Goal: Task Accomplishment & Management: Use online tool/utility

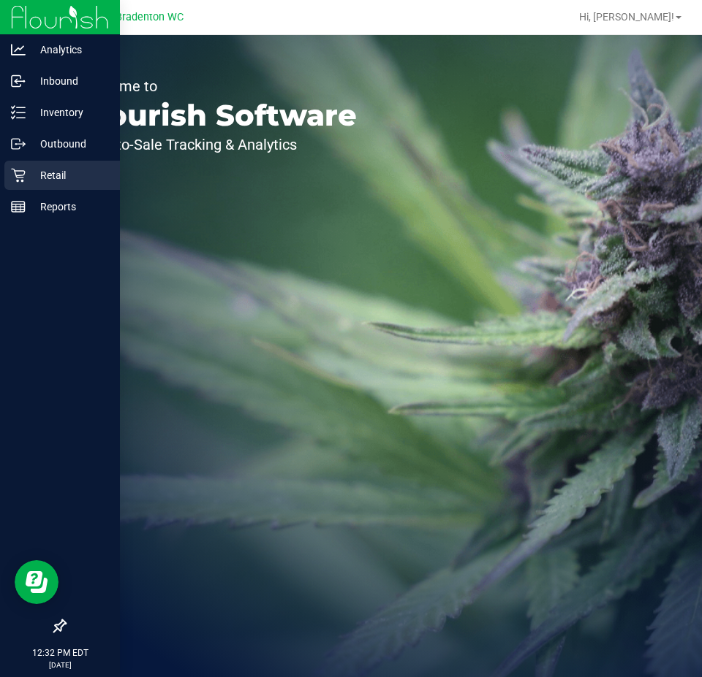
click at [37, 176] on p "Retail" at bounding box center [70, 176] width 88 height 18
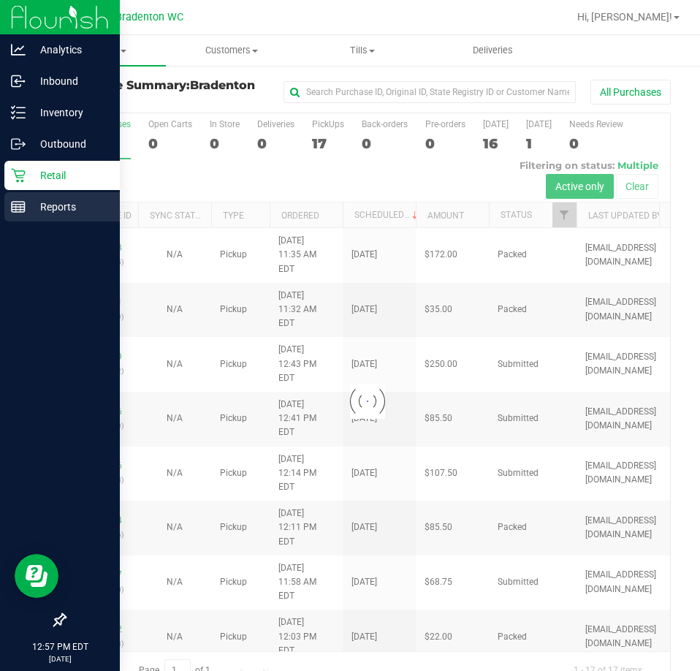
click at [50, 205] on p "Reports" at bounding box center [70, 207] width 88 height 18
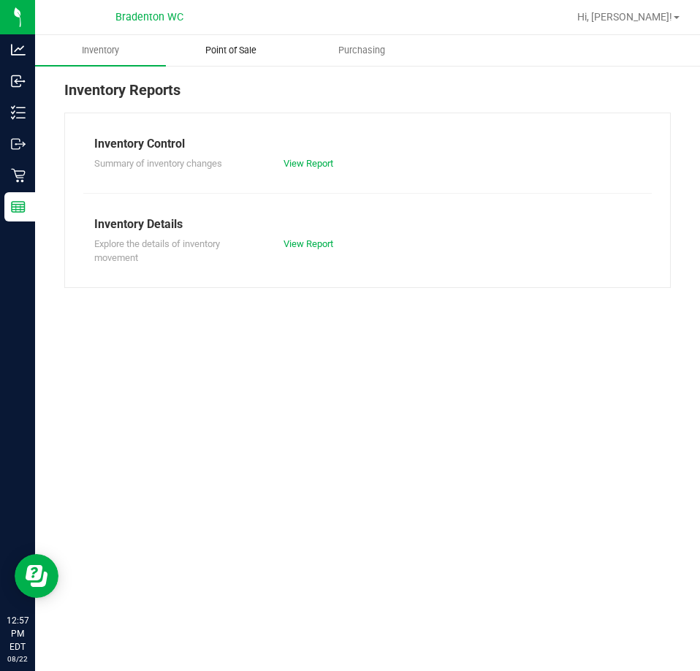
click at [206, 56] on span "Point of Sale" at bounding box center [231, 50] width 91 height 13
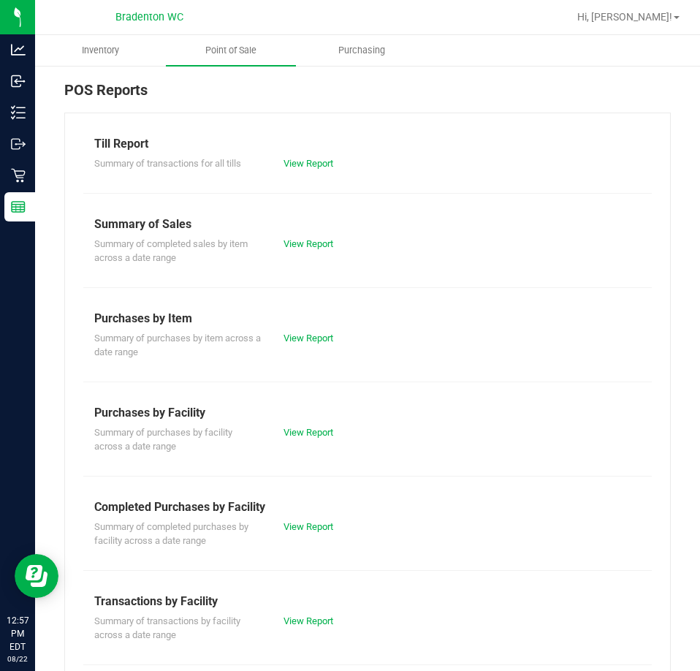
click at [319, 627] on div "View Report" at bounding box center [320, 621] width 95 height 15
click at [319, 623] on link "View Report" at bounding box center [309, 620] width 50 height 11
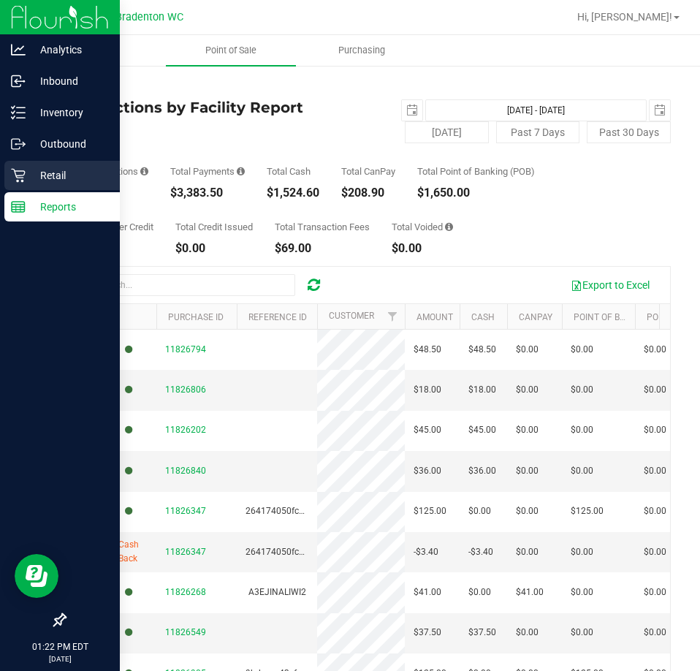
click at [33, 168] on p "Retail" at bounding box center [70, 176] width 88 height 18
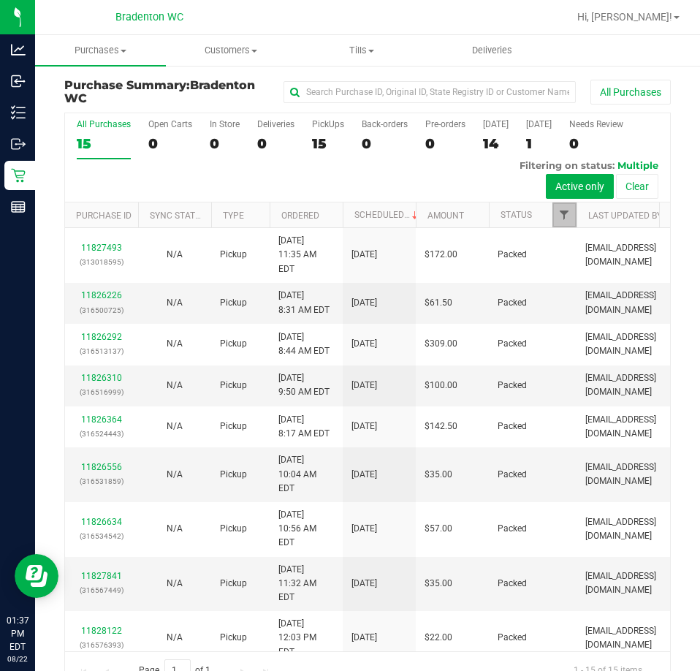
click at [564, 218] on span "Filter" at bounding box center [564, 215] width 12 height 12
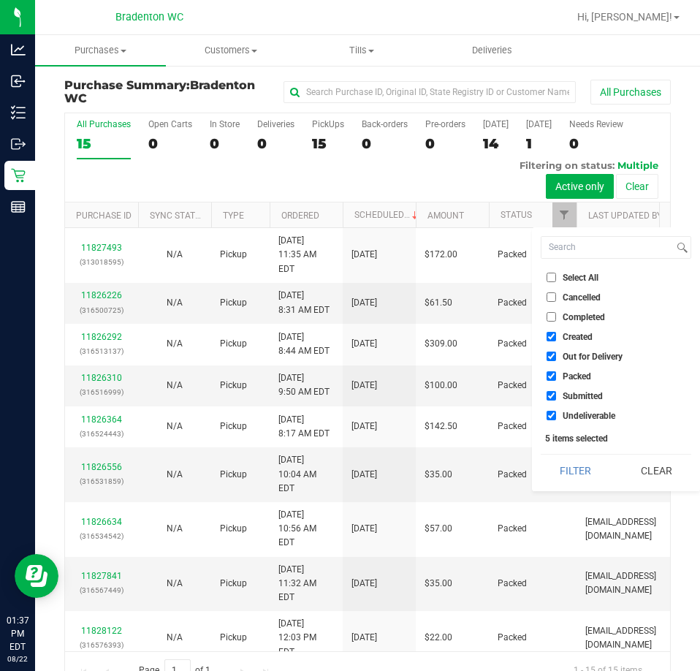
click at [581, 353] on span "Out for Delivery" at bounding box center [593, 356] width 60 height 9
click at [556, 353] on input "Out for Delivery" at bounding box center [552, 357] width 10 height 10
click at [553, 356] on input "Out for Delivery" at bounding box center [552, 357] width 10 height 10
click at [569, 353] on span "Out for Delivery" at bounding box center [593, 356] width 60 height 9
click at [556, 353] on input "Out for Delivery" at bounding box center [552, 357] width 10 height 10
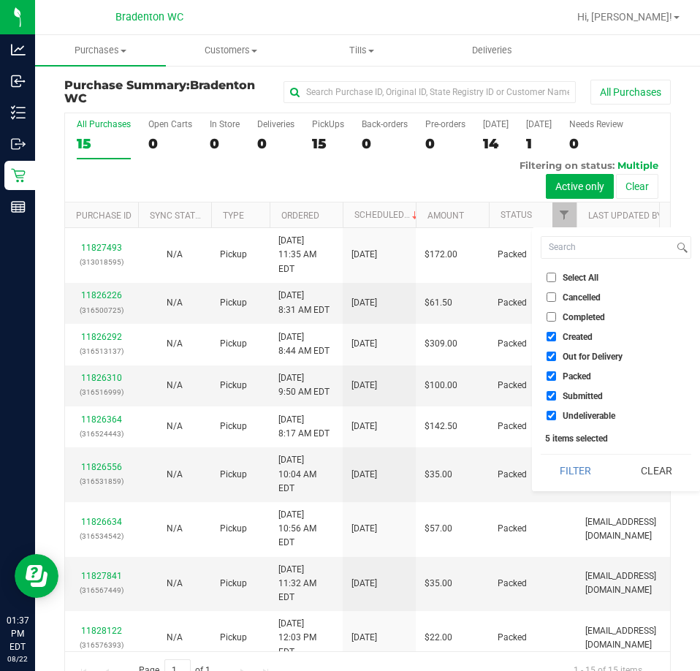
checkbox input "false"
click at [576, 341] on span "Created" at bounding box center [578, 337] width 30 height 9
click at [556, 341] on input "Created" at bounding box center [552, 337] width 10 height 10
checkbox input "false"
click at [552, 376] on input "Packed" at bounding box center [552, 376] width 10 height 10
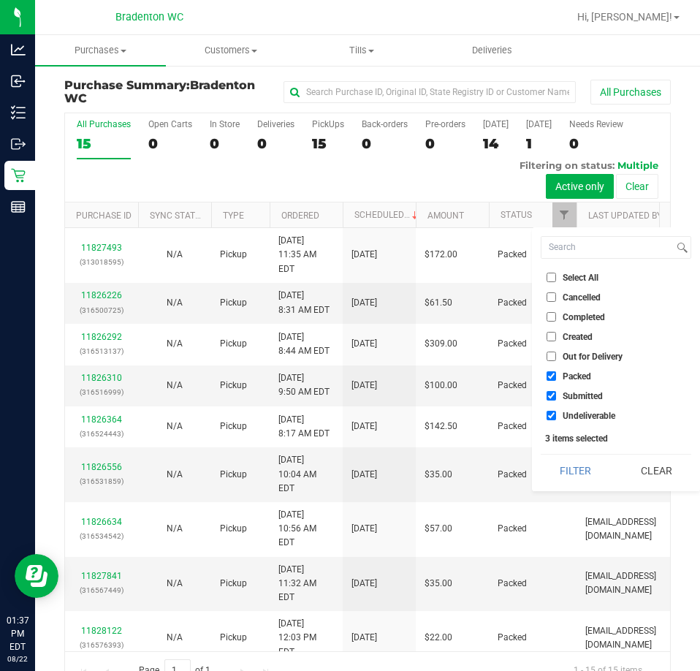
checkbox input "false"
click at [578, 417] on span "Undeliverable" at bounding box center [589, 415] width 53 height 9
click at [556, 417] on input "Undeliverable" at bounding box center [552, 416] width 10 height 10
checkbox input "false"
click at [576, 473] on button "Filter" at bounding box center [576, 471] width 70 height 32
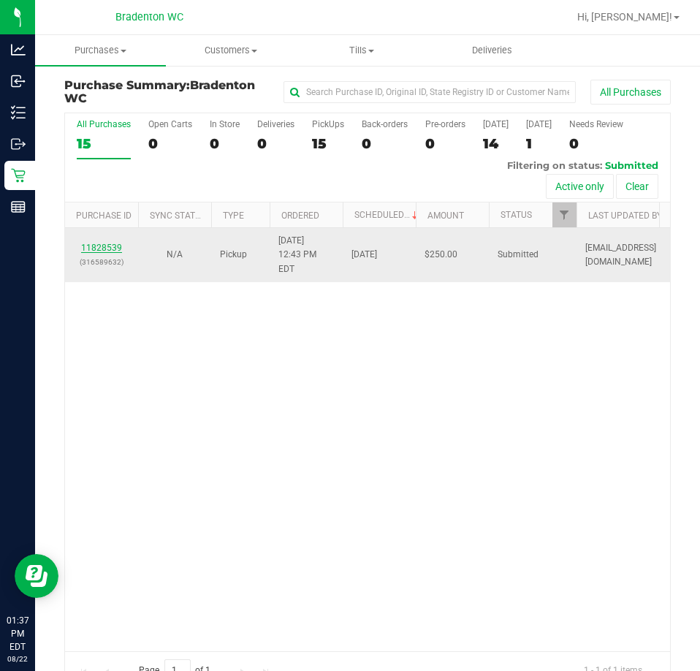
click at [112, 245] on link "11828539" at bounding box center [101, 248] width 41 height 10
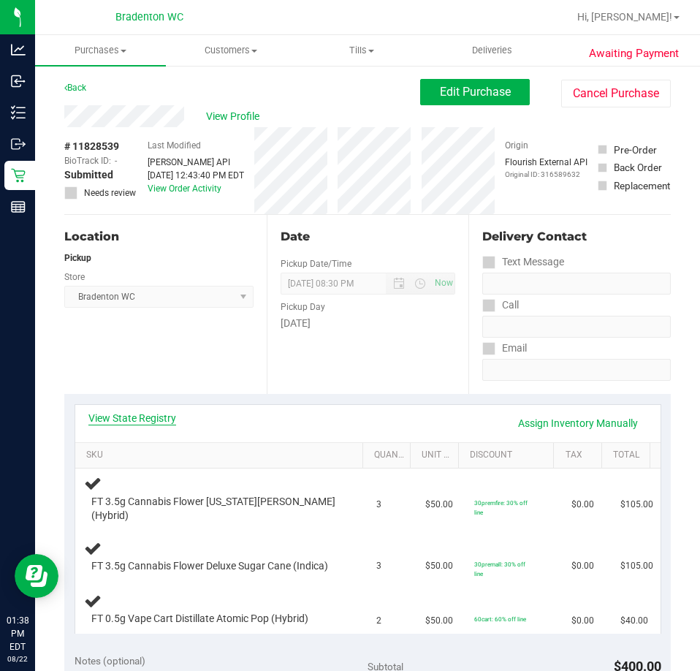
click at [113, 414] on link "View State Registry" at bounding box center [132, 418] width 88 height 15
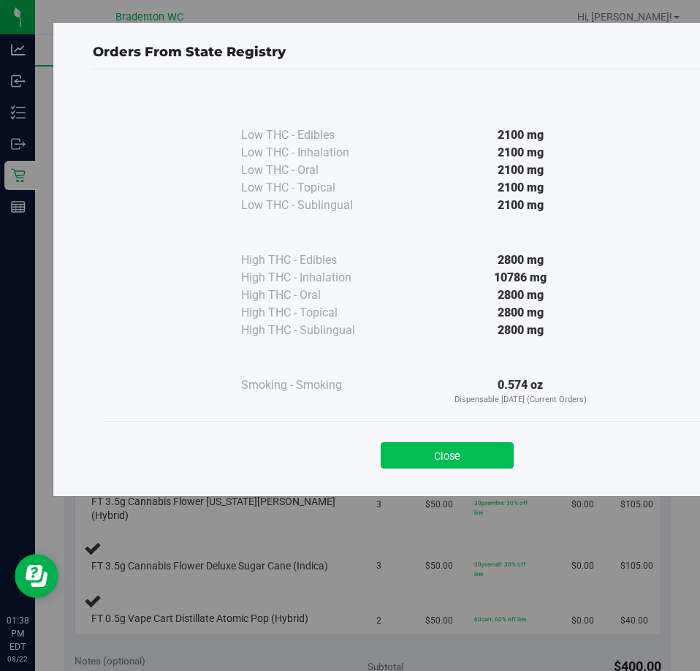
click at [409, 457] on button "Close" at bounding box center [447, 455] width 133 height 26
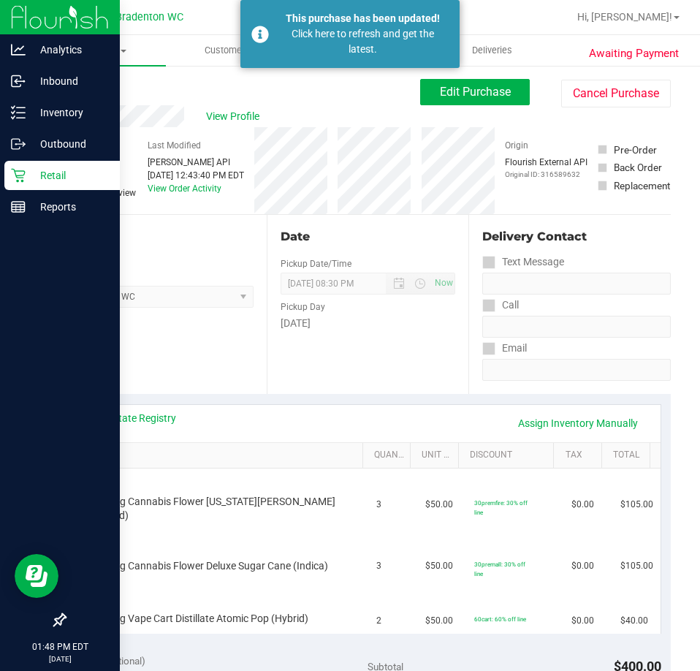
click at [11, 172] on icon at bounding box center [18, 175] width 15 height 15
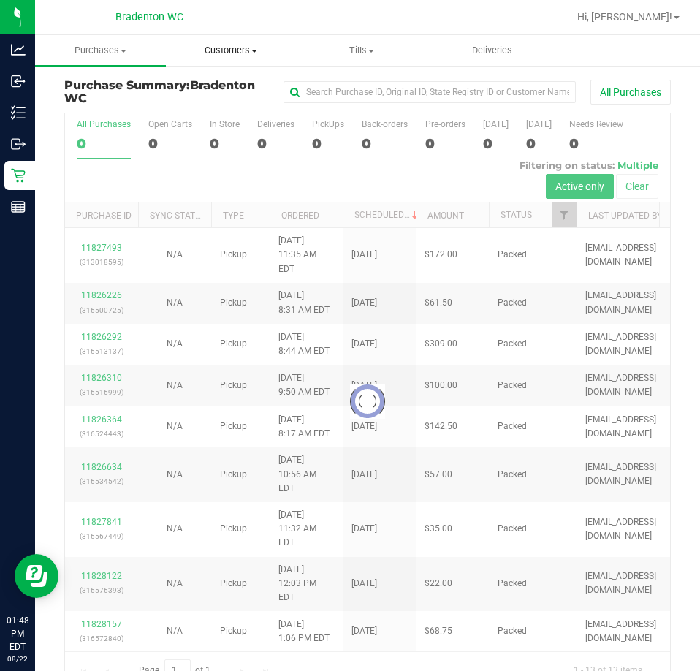
click at [222, 53] on span "Customers" at bounding box center [231, 50] width 129 height 13
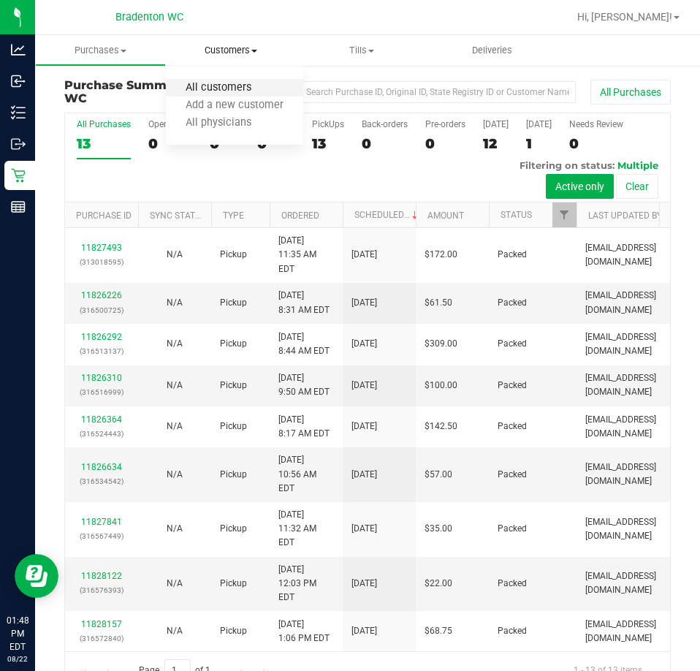
click at [230, 86] on span "All customers" at bounding box center [218, 88] width 105 height 12
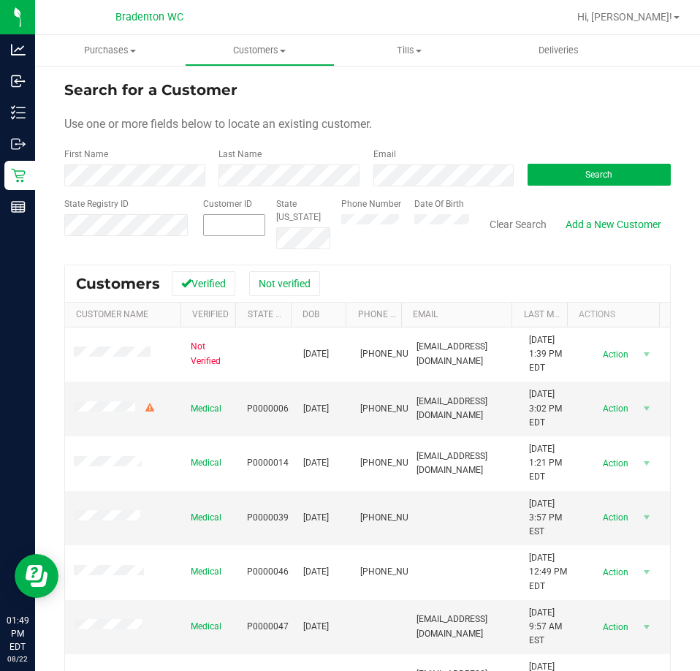
click at [228, 227] on span at bounding box center [234, 225] width 63 height 22
paste input "1392382"
type input "139232"
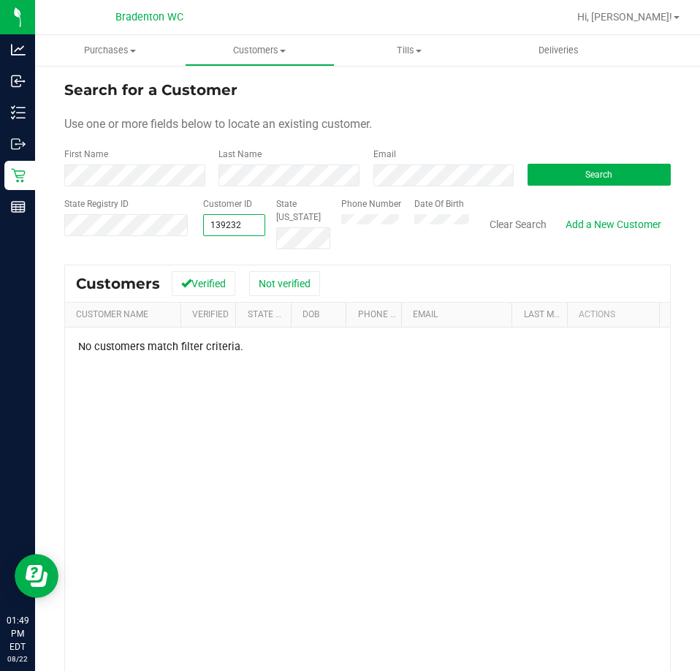
drag, startPoint x: 246, startPoint y: 226, endPoint x: 140, endPoint y: 210, distance: 107.2
click at [140, 210] on div "State Registry ID Customer ID 139232 139232 State [US_STATE] Phone Number Date …" at bounding box center [367, 223] width 607 height 52
click at [219, 213] on div "Customer ID" at bounding box center [234, 223] width 63 height 52
click at [225, 231] on span at bounding box center [234, 225] width 63 height 22
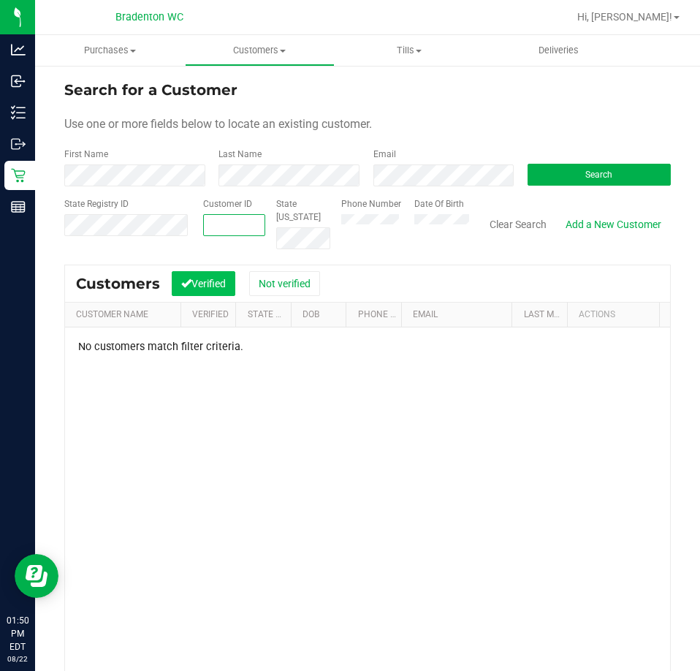
paste input "1392382"
type input "1392382"
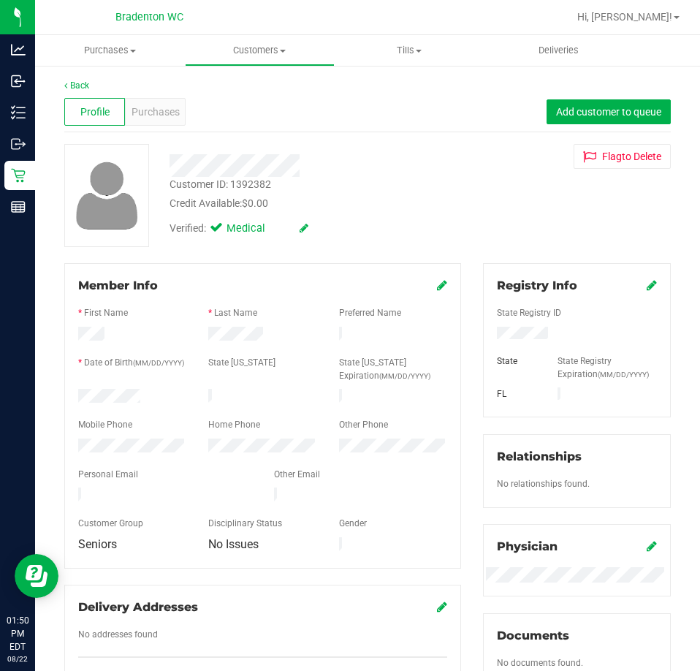
scroll to position [365, 0]
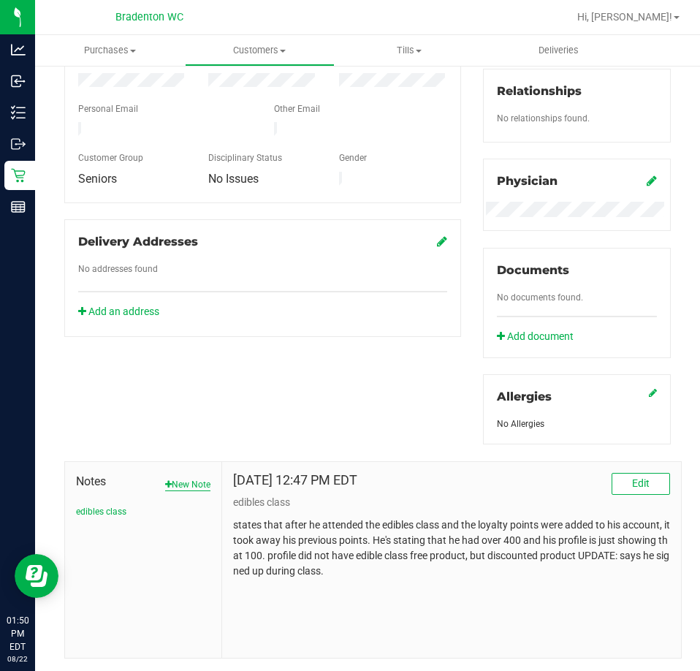
click at [177, 488] on button "New Note" at bounding box center [187, 484] width 45 height 13
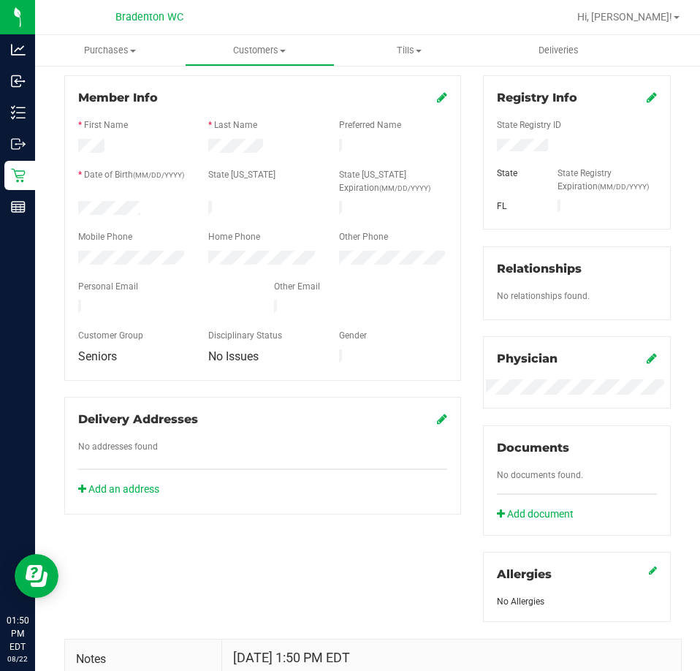
scroll to position [0, 0]
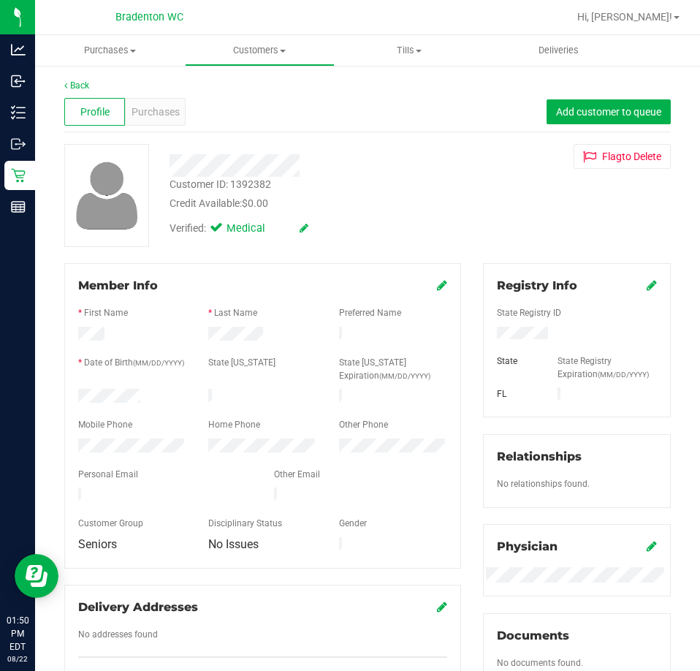
click at [304, 231] on icon at bounding box center [304, 228] width 9 height 10
click at [298, 228] on icon at bounding box center [294, 229] width 11 height 10
click at [437, 287] on icon at bounding box center [442, 285] width 10 height 12
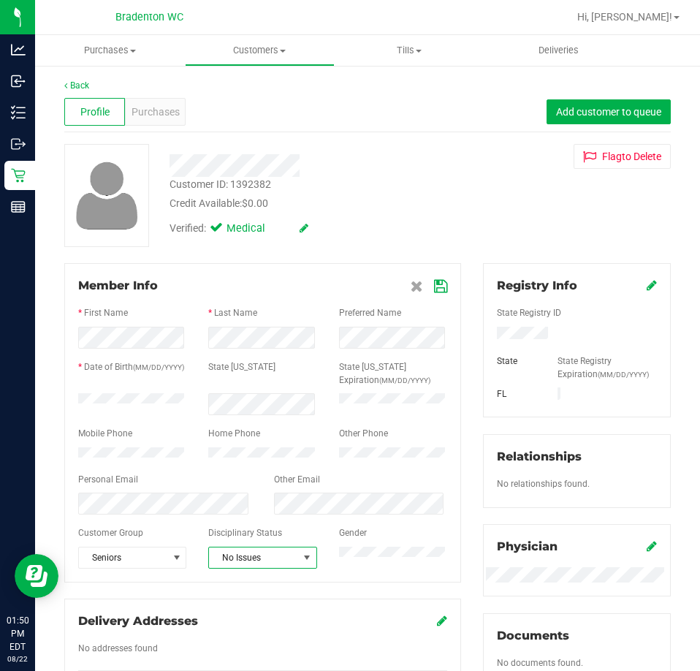
click at [259, 568] on span "No Issues" at bounding box center [253, 557] width 88 height 20
click at [255, 612] on li "Warning - Level 1" at bounding box center [259, 612] width 105 height 22
click at [440, 284] on icon at bounding box center [440, 287] width 13 height 12
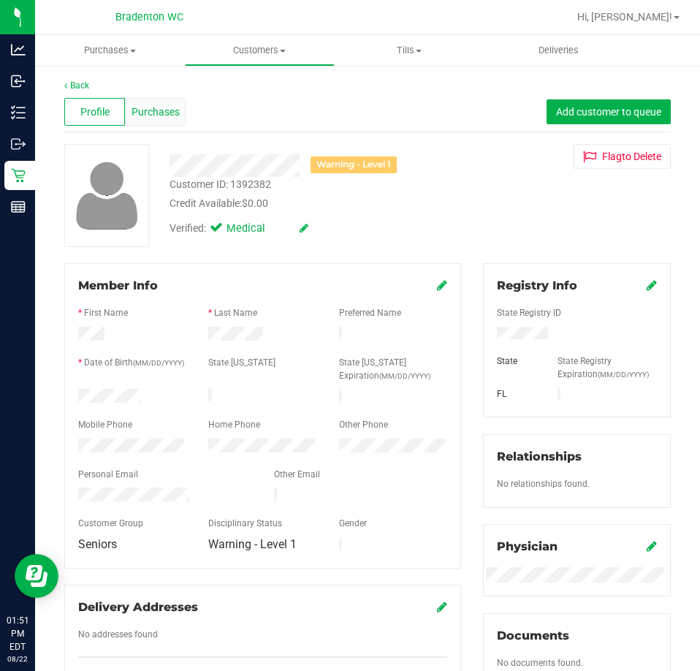
click at [164, 111] on span "Purchases" at bounding box center [156, 112] width 48 height 15
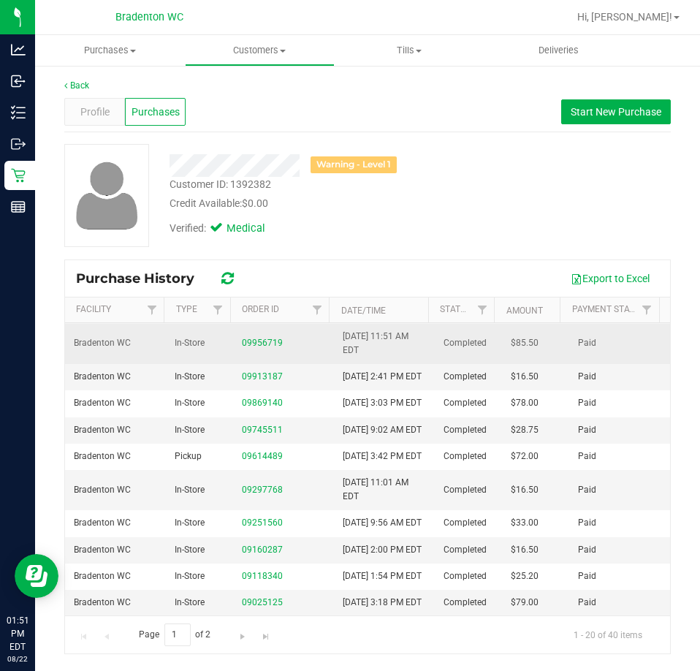
scroll to position [512, 0]
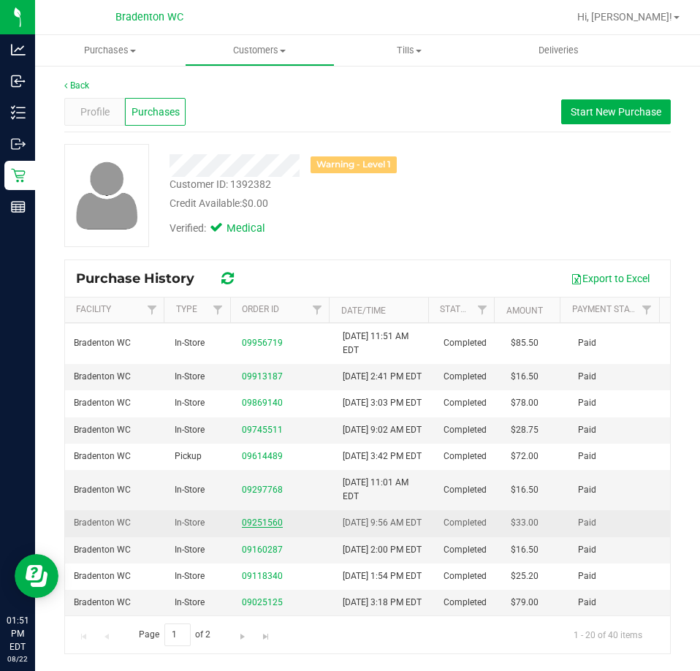
click at [267, 528] on link "09251560" at bounding box center [262, 522] width 41 height 10
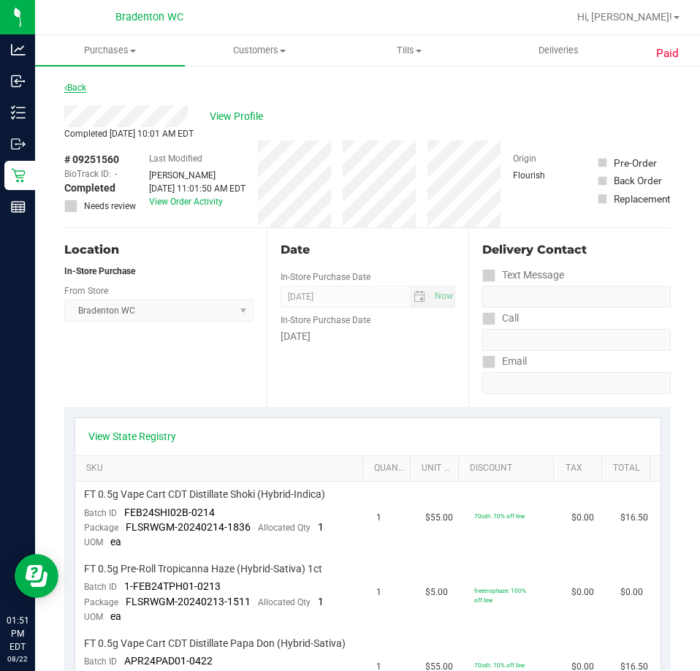
click at [75, 84] on link "Back" at bounding box center [75, 88] width 22 height 10
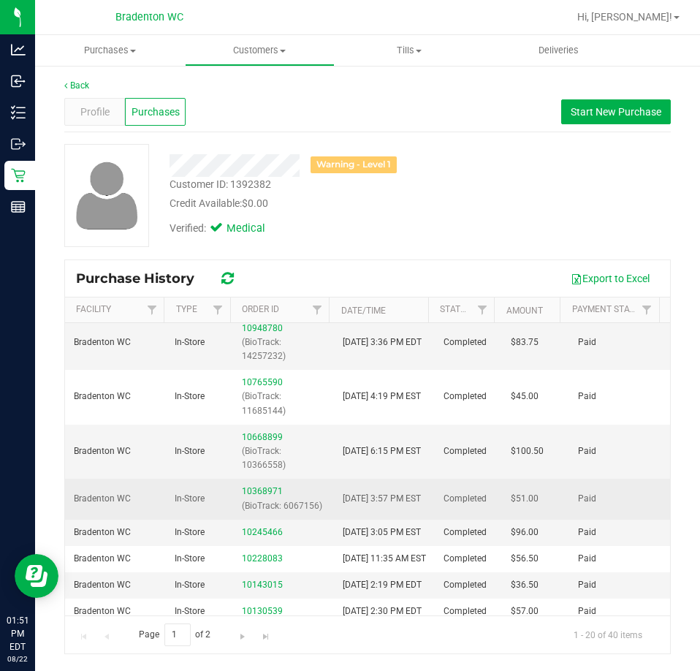
scroll to position [61, 0]
click at [254, 492] on link "10368971" at bounding box center [262, 492] width 41 height 10
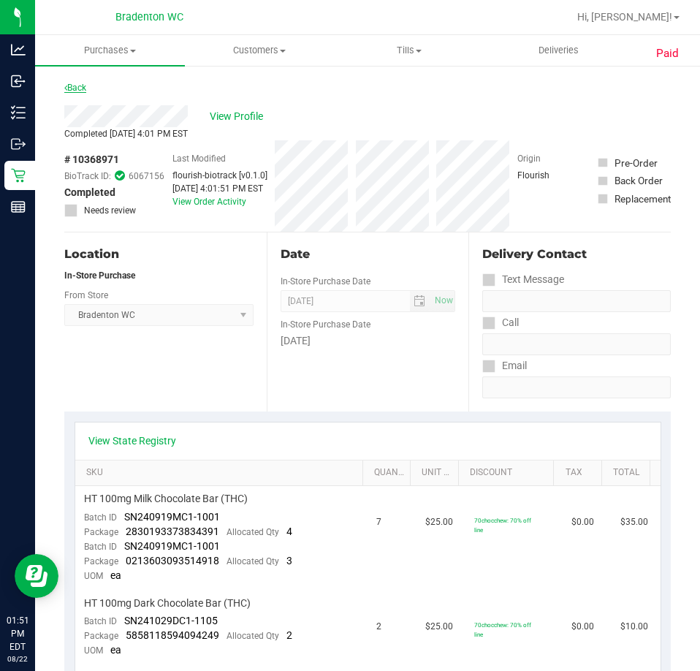
click at [83, 85] on link "Back" at bounding box center [75, 88] width 22 height 10
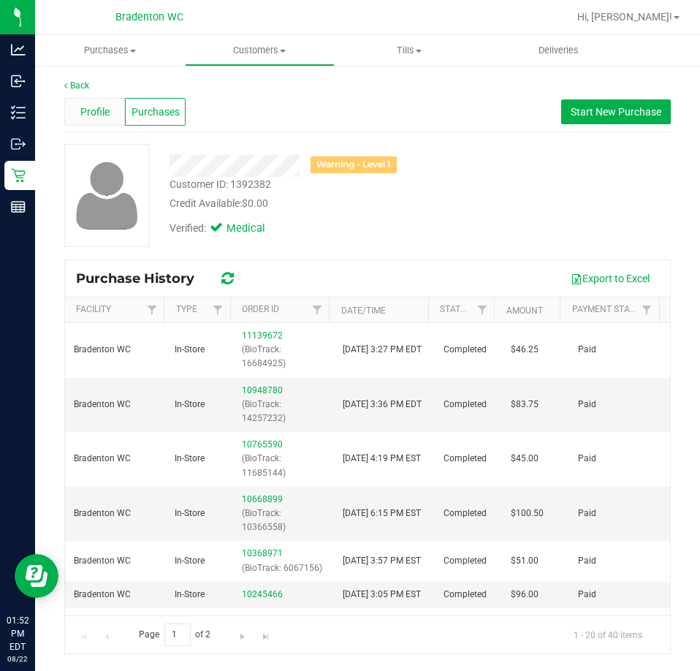
click at [102, 110] on span "Profile" at bounding box center [94, 112] width 29 height 15
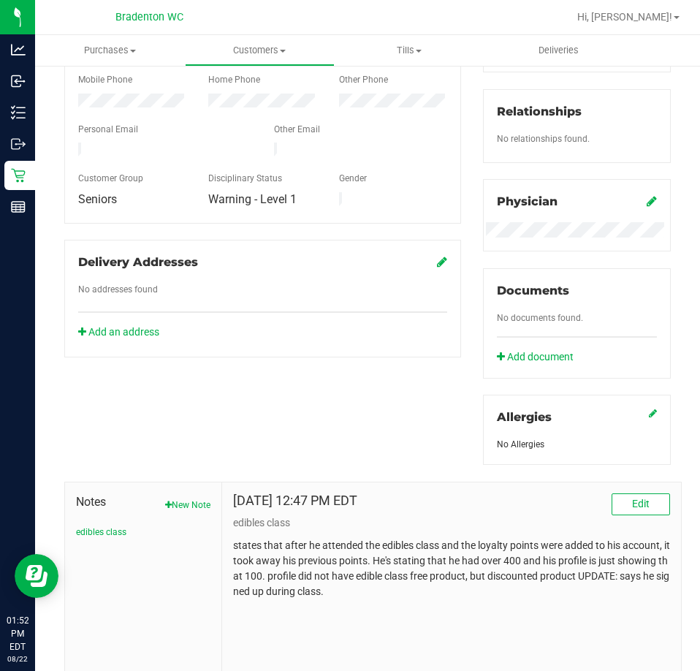
scroll to position [365, 0]
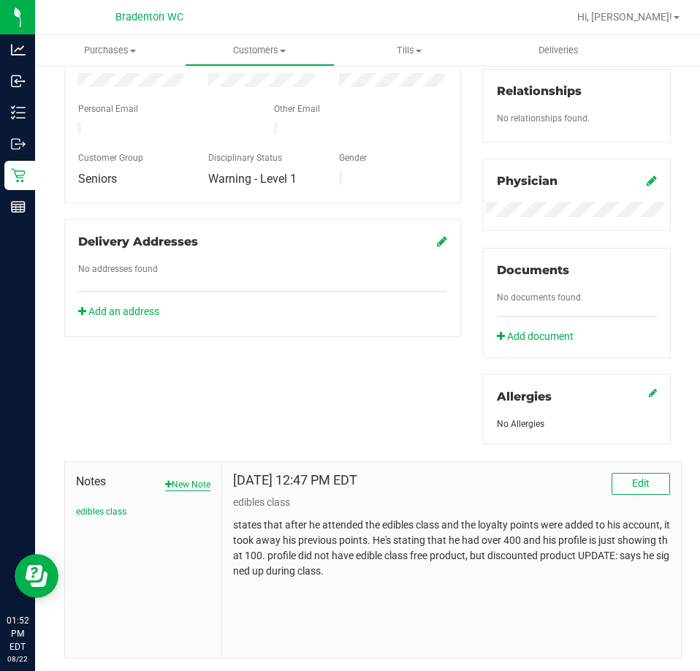
click at [187, 482] on button "New Note" at bounding box center [187, 484] width 45 height 13
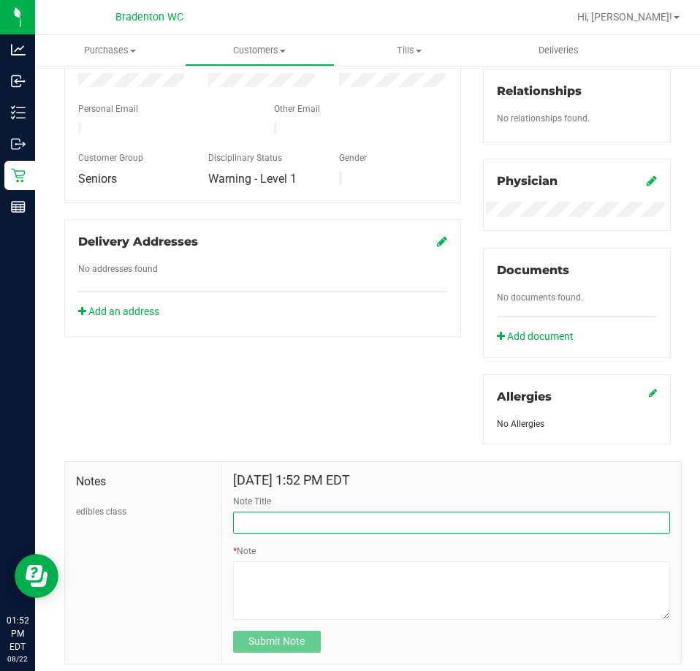
click at [289, 525] on input "Note Title" at bounding box center [451, 523] width 437 height 22
type input "RUDE CUSTOMER"
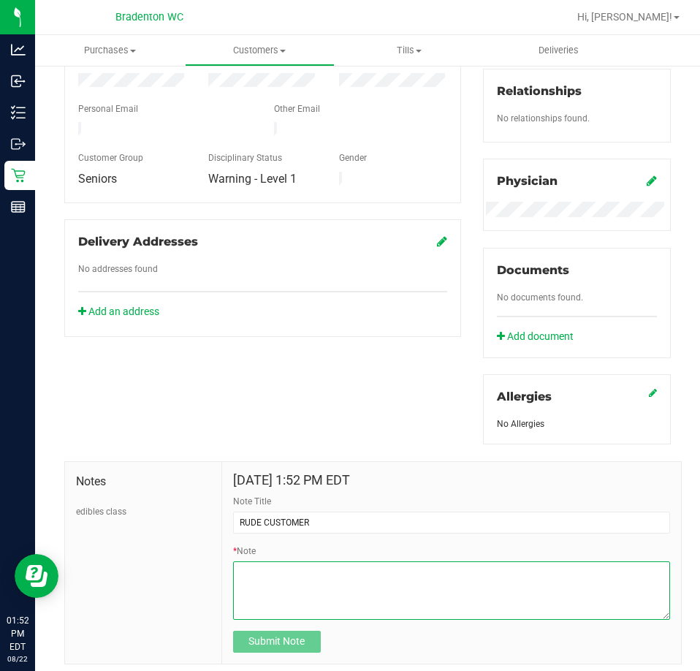
click at [311, 575] on textarea "* Note" at bounding box center [451, 590] width 437 height 58
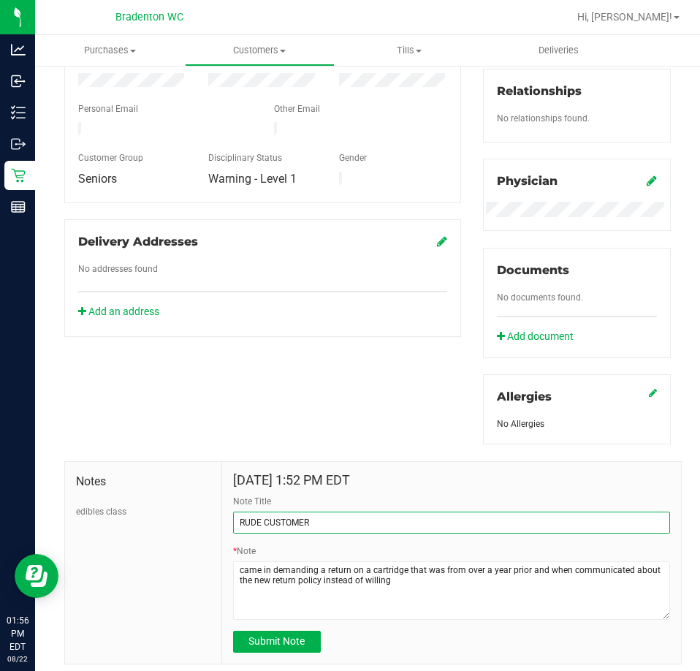
click at [474, 517] on input "RUDE CUSTOMER" at bounding box center [451, 523] width 437 height 22
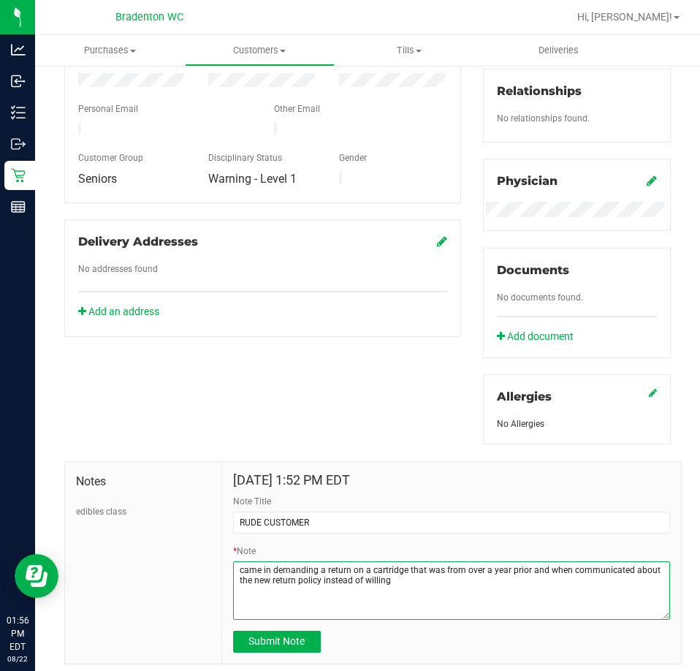
click at [459, 597] on textarea "* Note" at bounding box center [451, 590] width 437 height 58
click at [329, 580] on textarea "* Note" at bounding box center [451, 590] width 437 height 58
click at [362, 577] on textarea "* Note" at bounding box center [451, 590] width 437 height 58
click at [346, 584] on textarea "* Note" at bounding box center [451, 590] width 437 height 58
click at [274, 588] on textarea "* Note" at bounding box center [451, 590] width 437 height 58
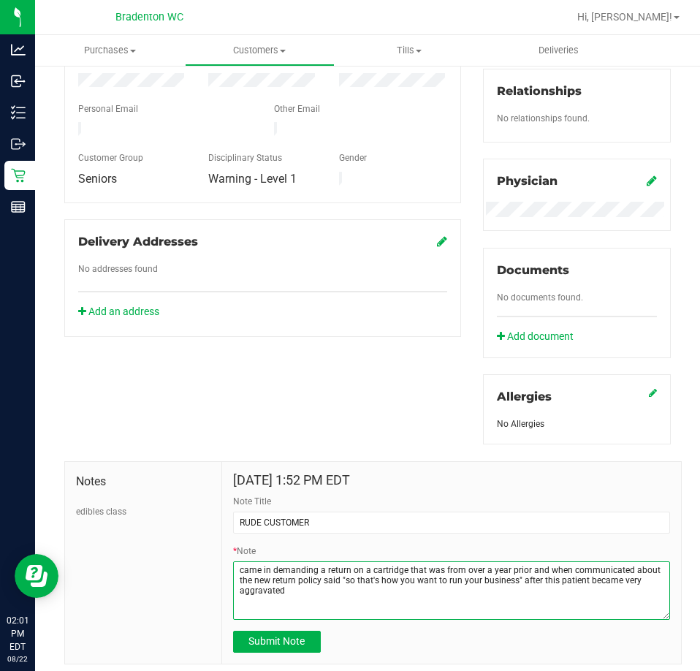
click at [343, 582] on textarea "* Note" at bounding box center [451, 590] width 437 height 58
click at [344, 592] on textarea "* Note" at bounding box center [451, 590] width 437 height 58
type textarea "came in demanding a return on a cartridge that was from over a year prior and w…"
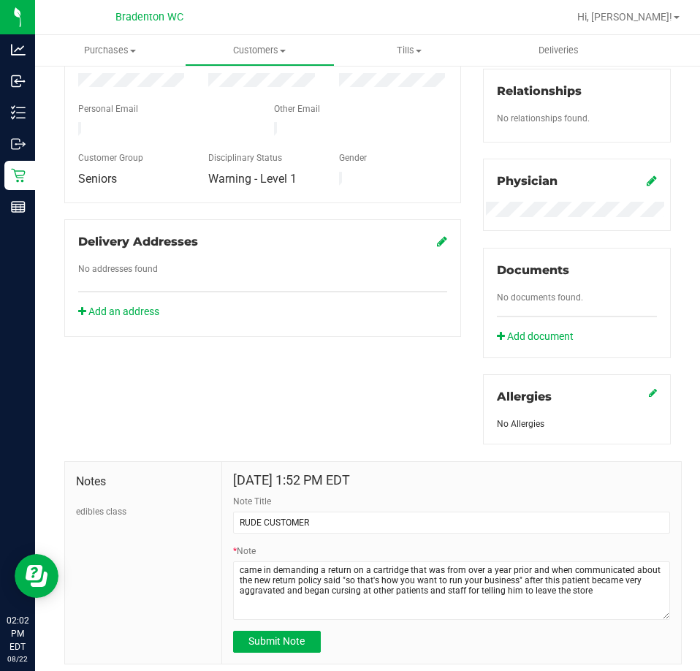
click at [472, 487] on form "[DATE] 1:52 PM EDT Note Title RUDE CUSTOMER * Note Submit Note" at bounding box center [451, 563] width 437 height 180
click at [314, 636] on button "Submit Note" at bounding box center [277, 642] width 88 height 22
click at [356, 634] on div "Submit Note" at bounding box center [451, 642] width 437 height 22
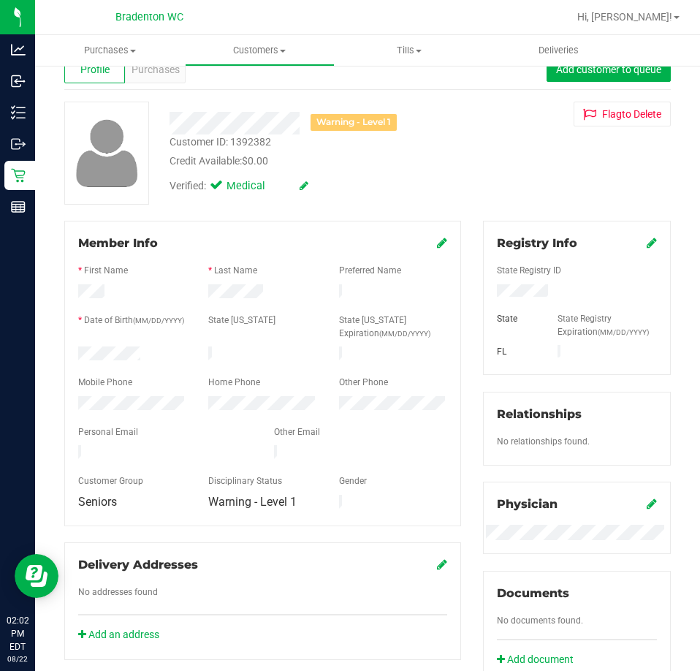
scroll to position [0, 0]
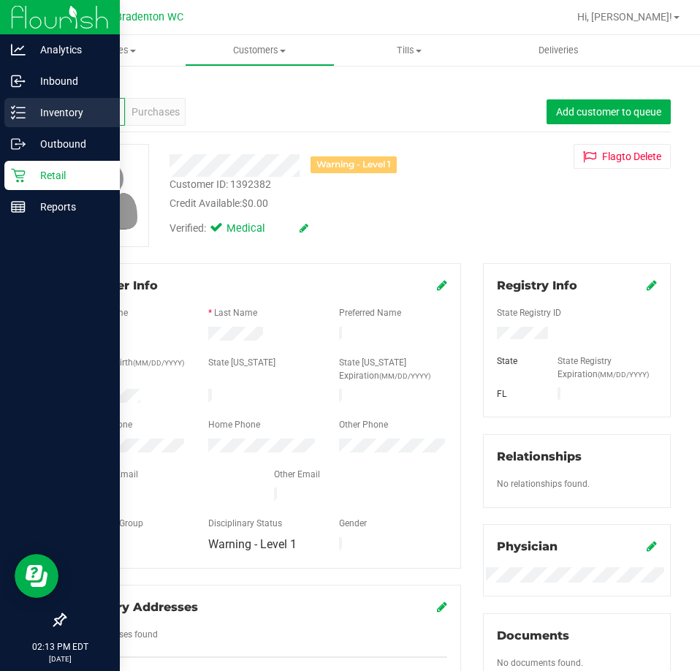
click at [10, 113] on div "Inventory" at bounding box center [61, 112] width 115 height 29
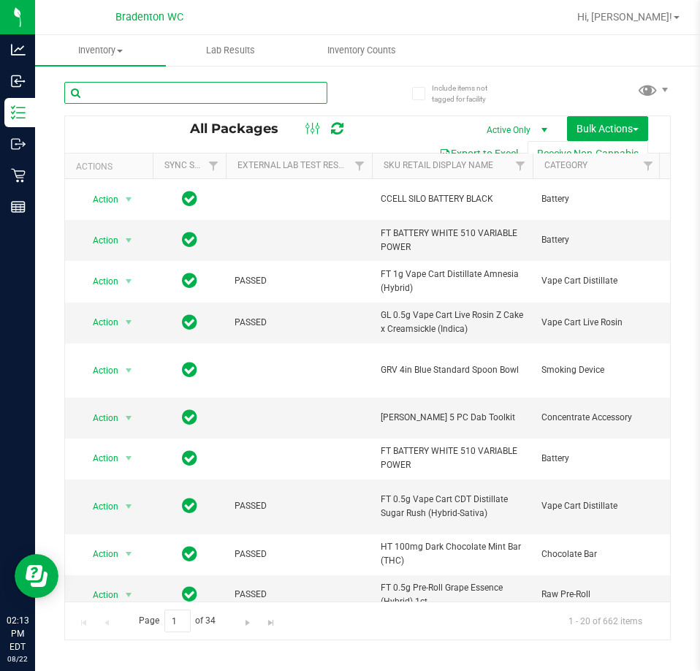
click at [146, 94] on input "text" at bounding box center [195, 93] width 263 height 22
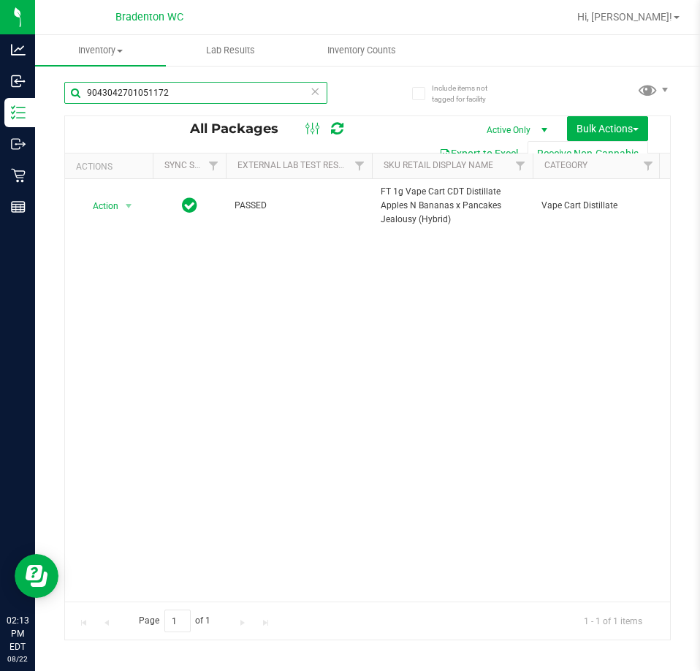
type input "9043042701051172"
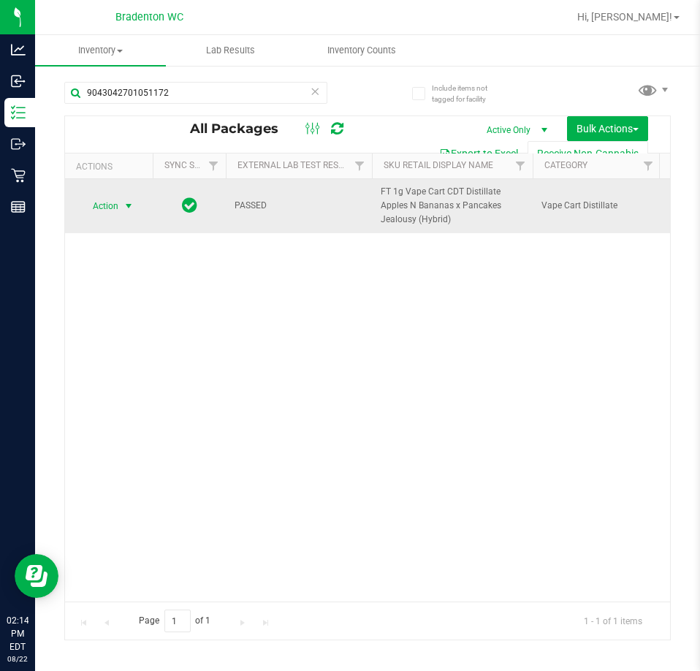
click at [120, 209] on span "select" at bounding box center [129, 206] width 18 height 20
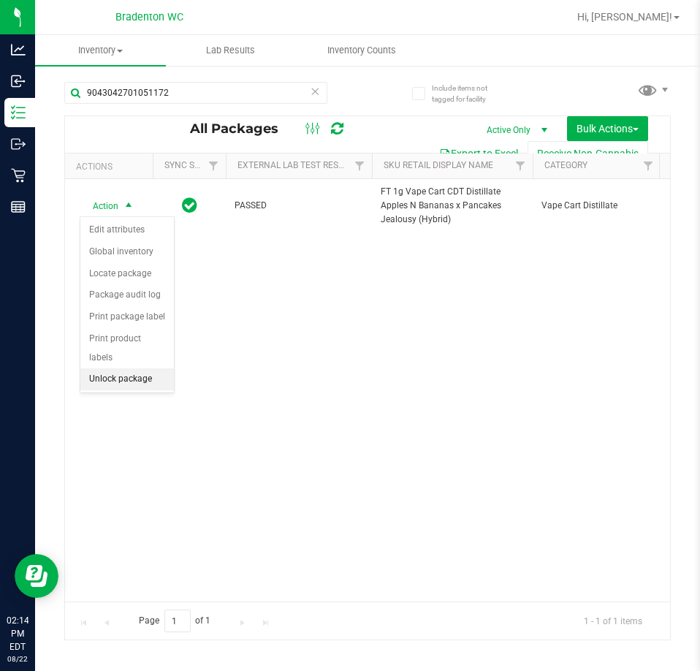
click at [134, 368] on li "Unlock package" at bounding box center [127, 379] width 94 height 22
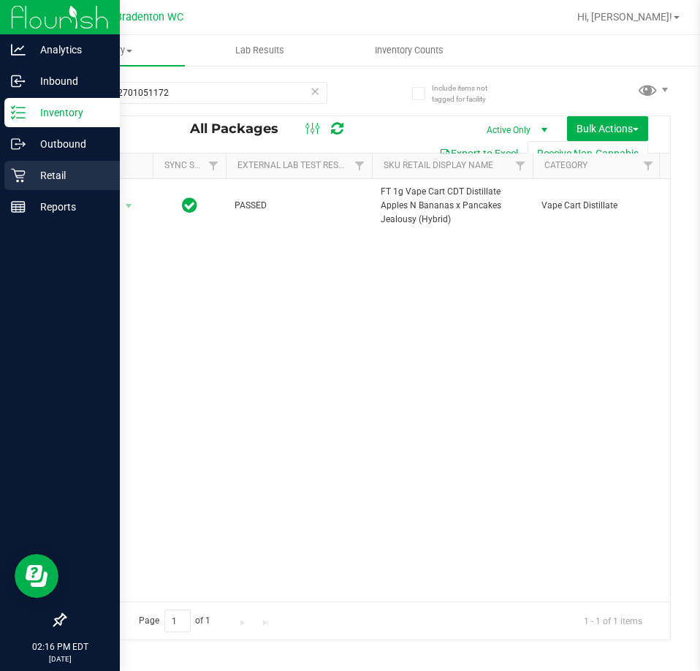
click at [29, 172] on p "Retail" at bounding box center [70, 176] width 88 height 18
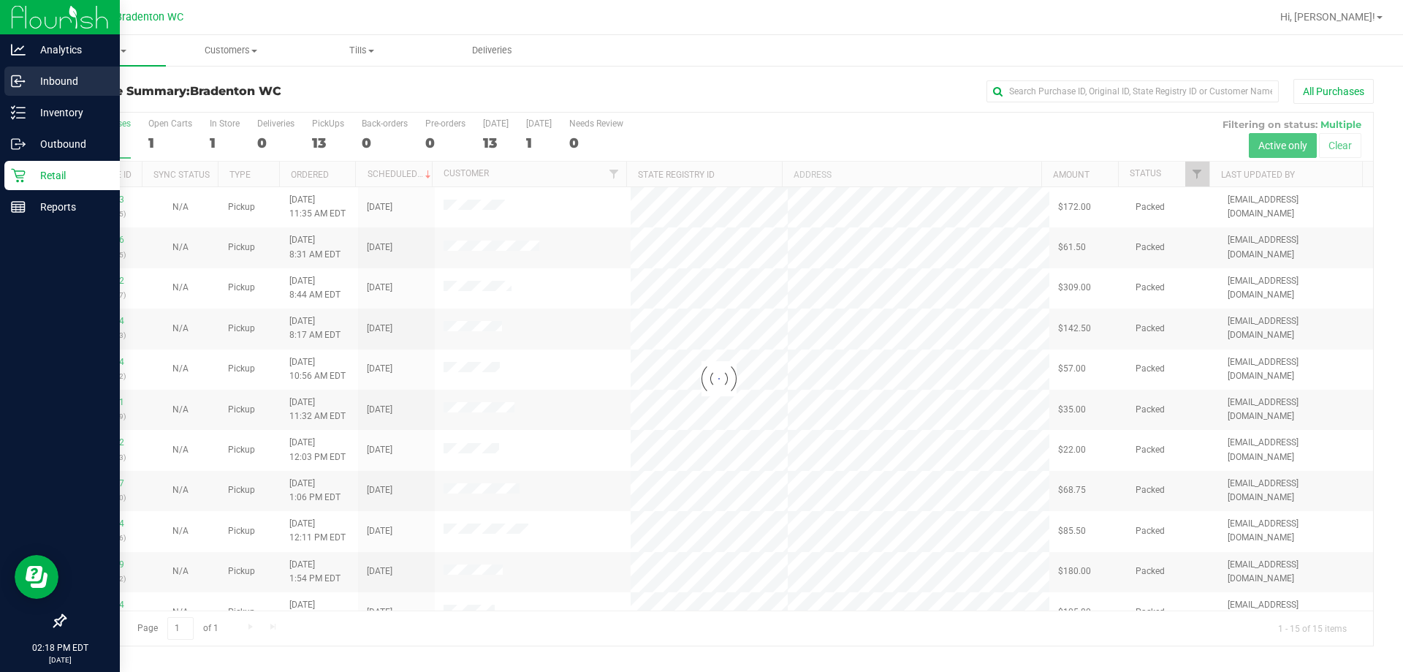
click at [51, 97] on link "Inbound" at bounding box center [60, 82] width 120 height 31
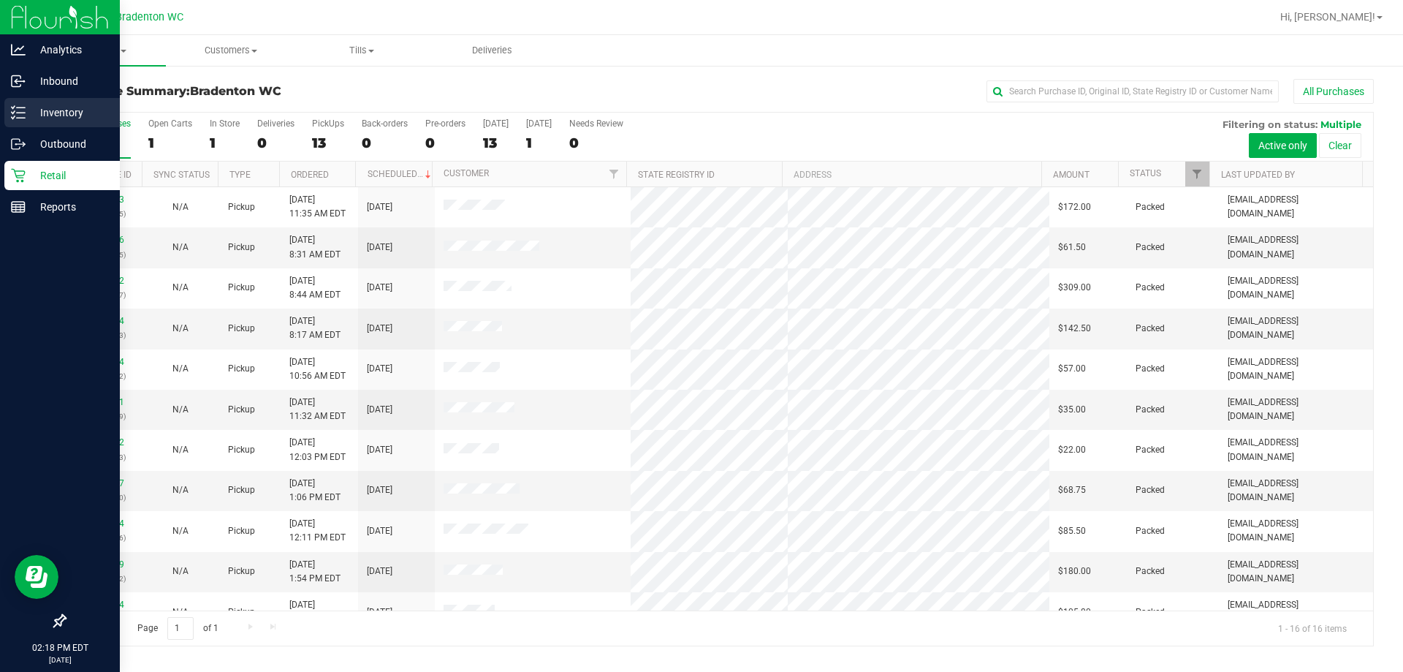
click at [83, 117] on p "Inventory" at bounding box center [70, 113] width 88 height 18
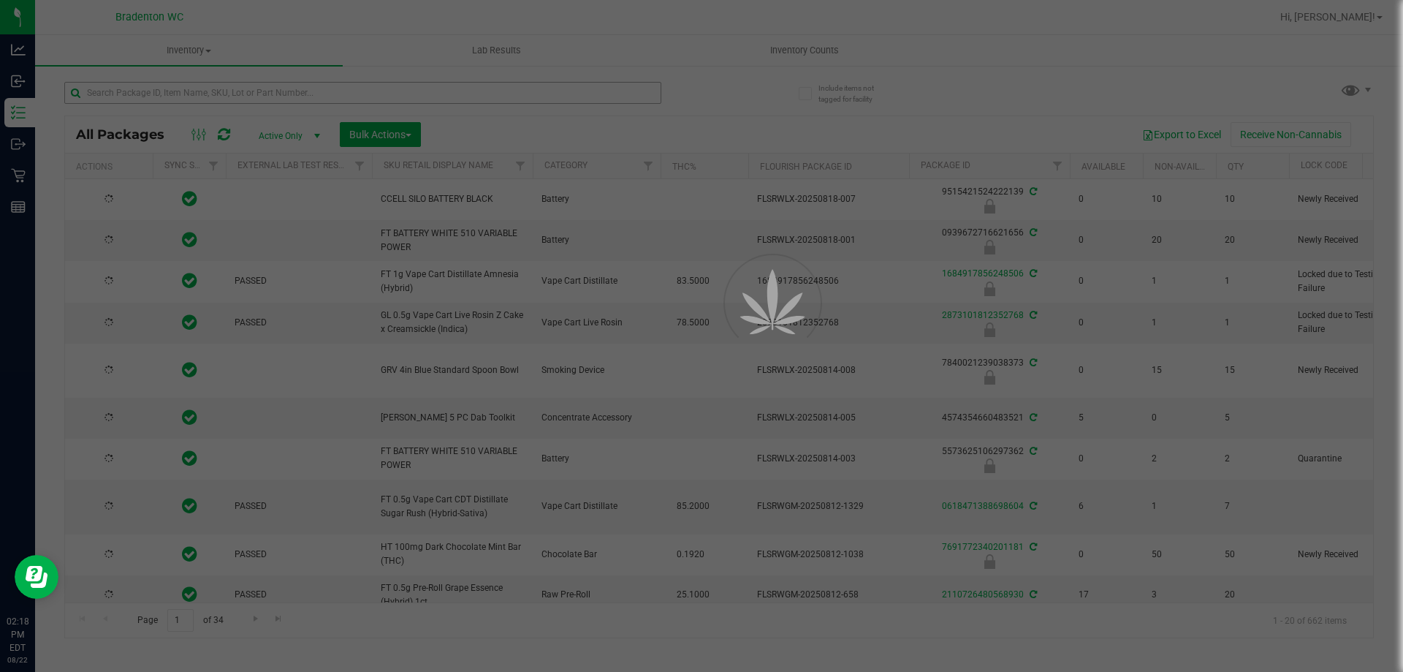
click at [403, 93] on div at bounding box center [701, 336] width 1403 height 672
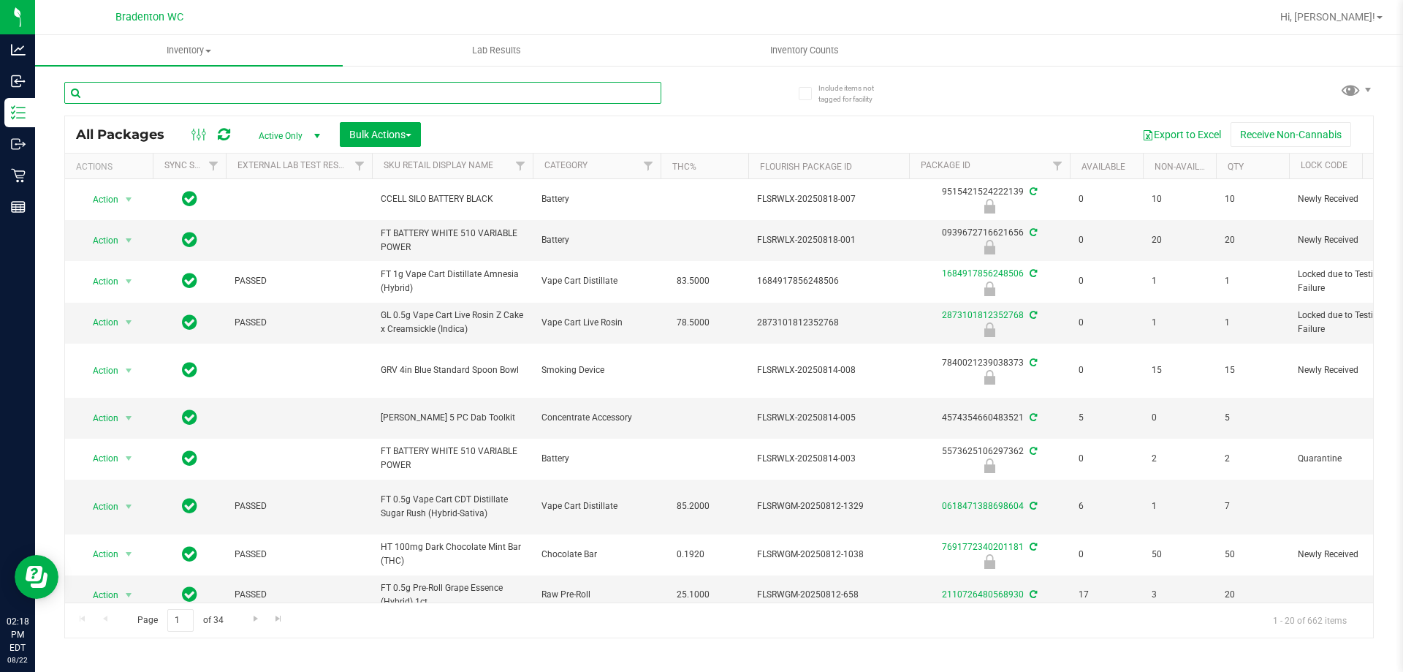
click at [403, 94] on input "text" at bounding box center [362, 93] width 597 height 22
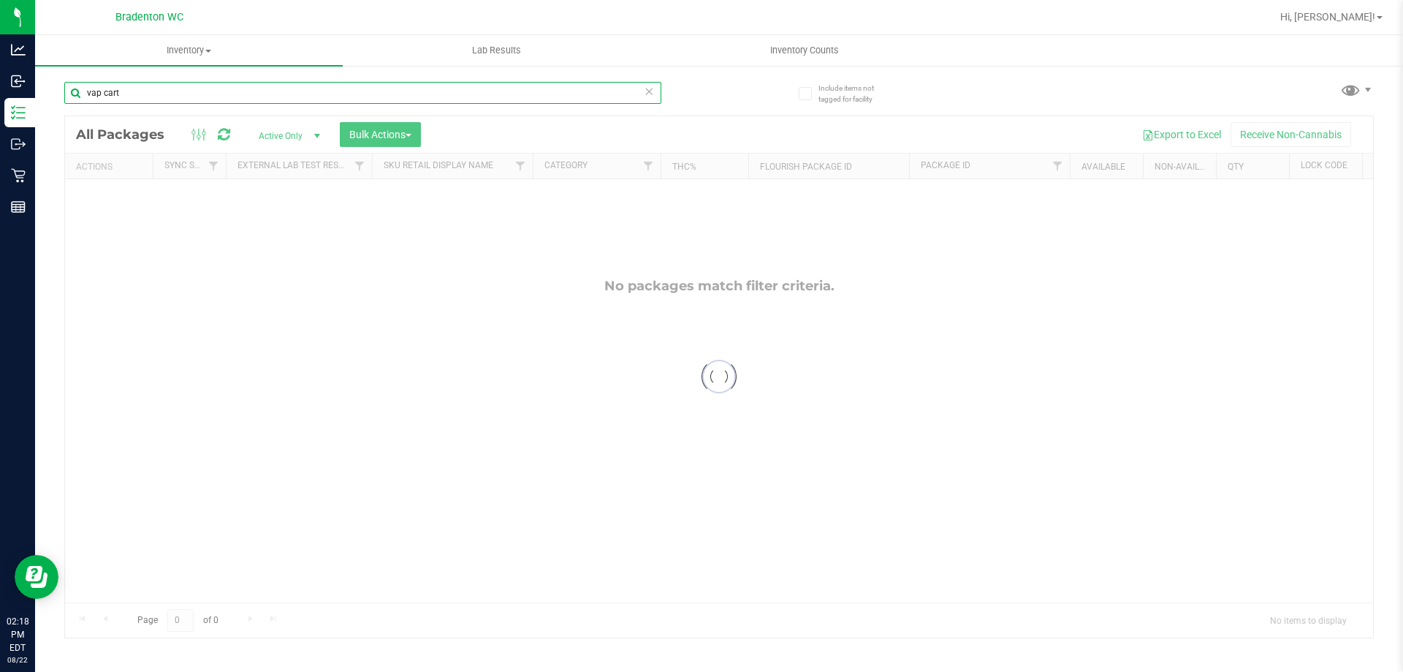
click at [102, 91] on input "vap cart" at bounding box center [362, 93] width 597 height 22
click at [162, 94] on input "vape cart" at bounding box center [362, 93] width 597 height 22
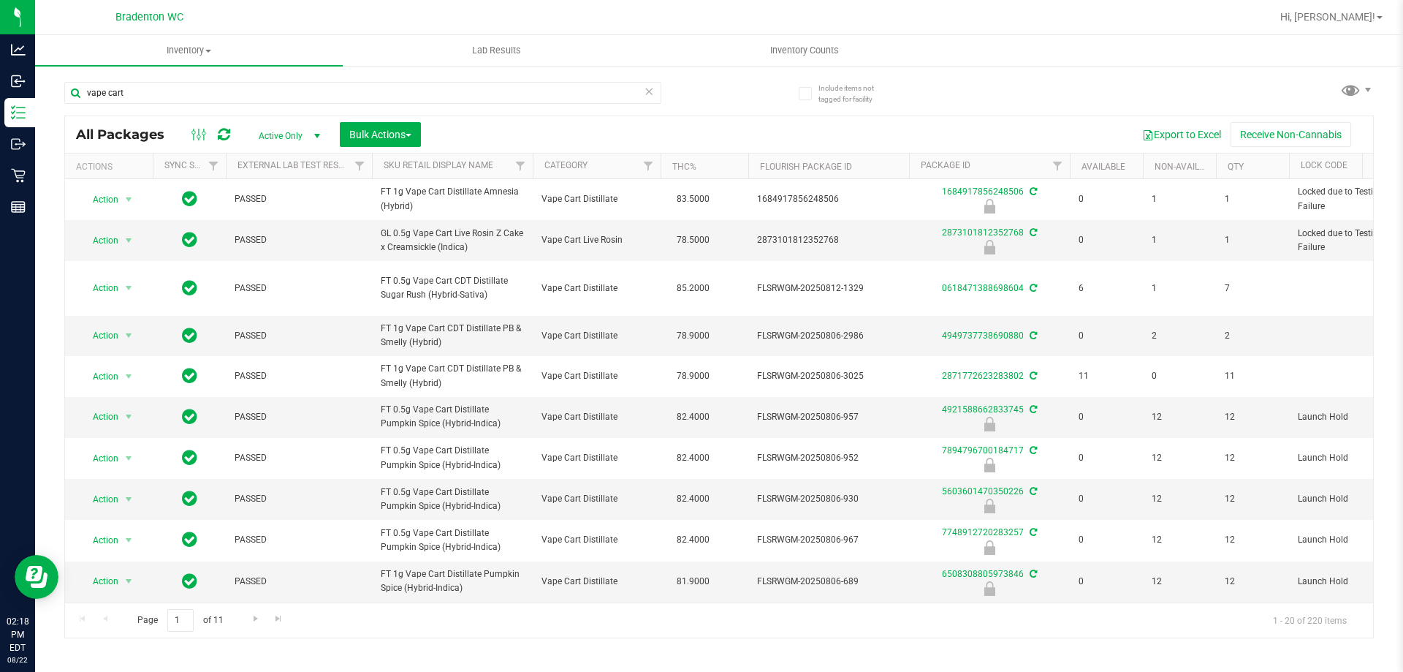
click at [726, 170] on th "THC%" at bounding box center [705, 166] width 88 height 26
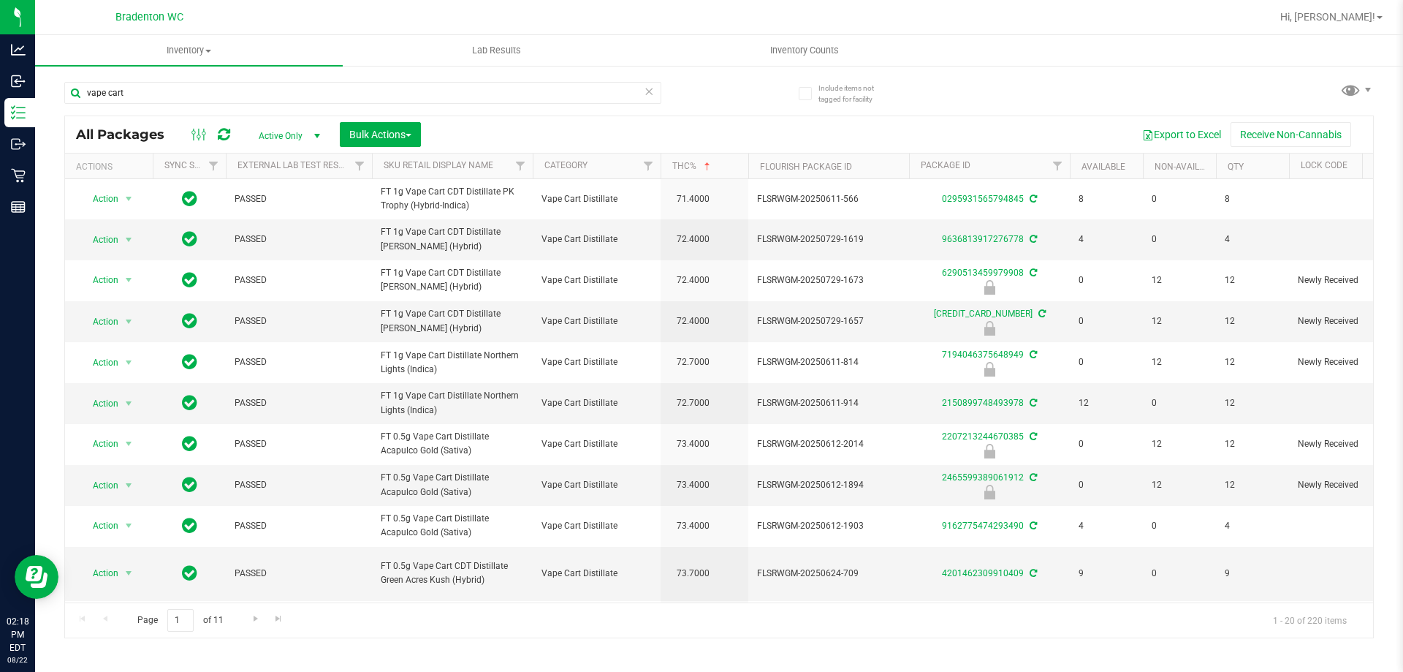
click at [726, 170] on th "THC%" at bounding box center [705, 166] width 88 height 26
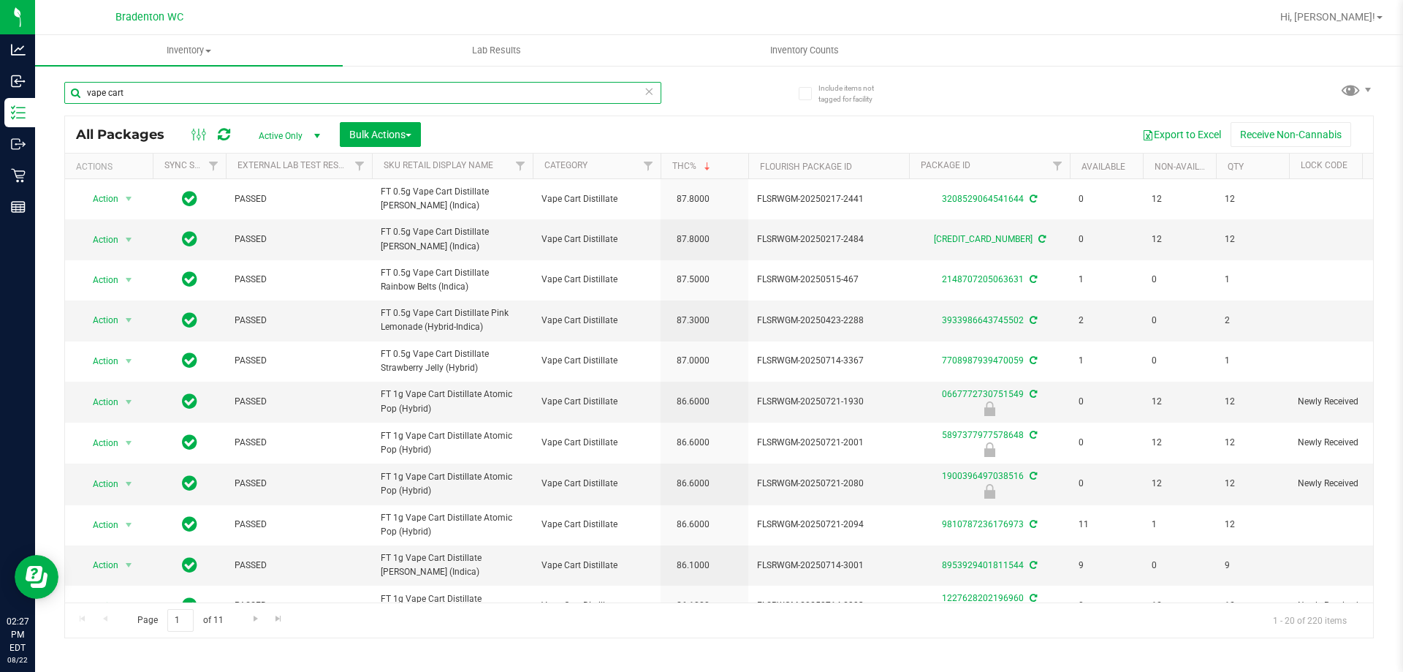
click at [215, 96] on input "vape cart" at bounding box center [362, 93] width 597 height 22
type input "v"
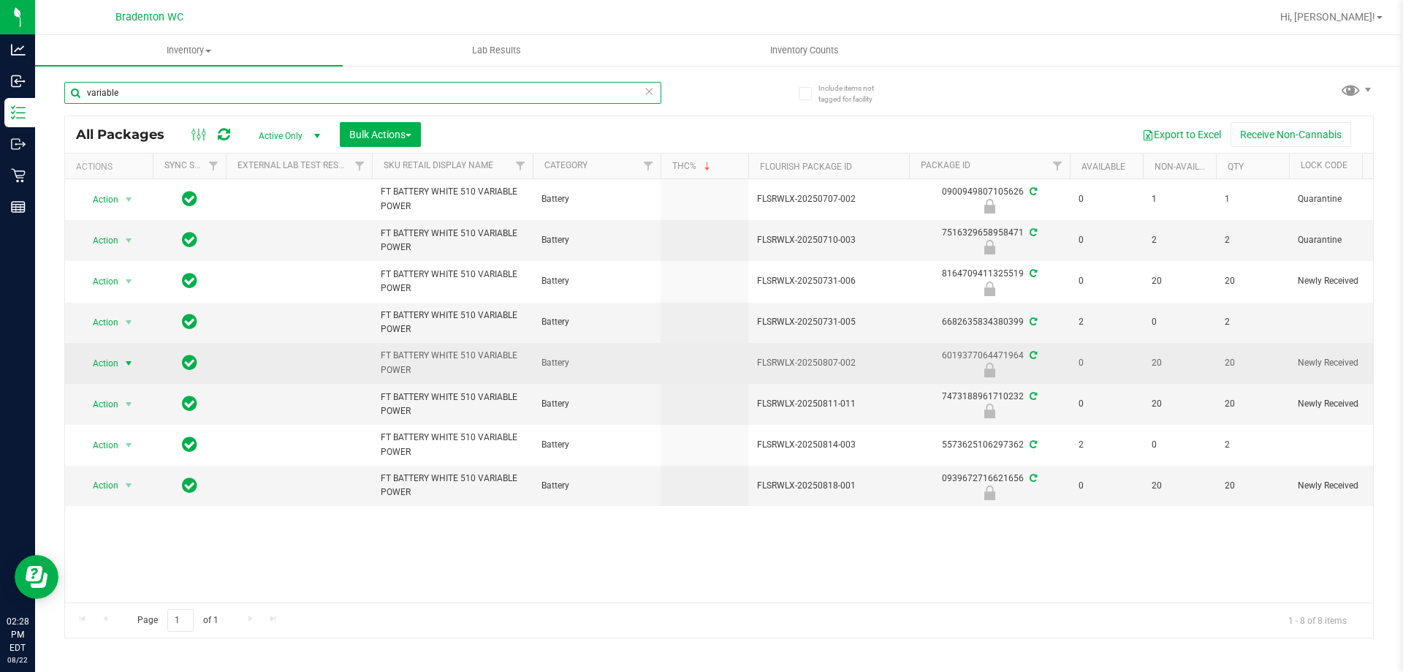
type input "variable"
click at [115, 362] on span "Action" at bounding box center [99, 363] width 39 height 20
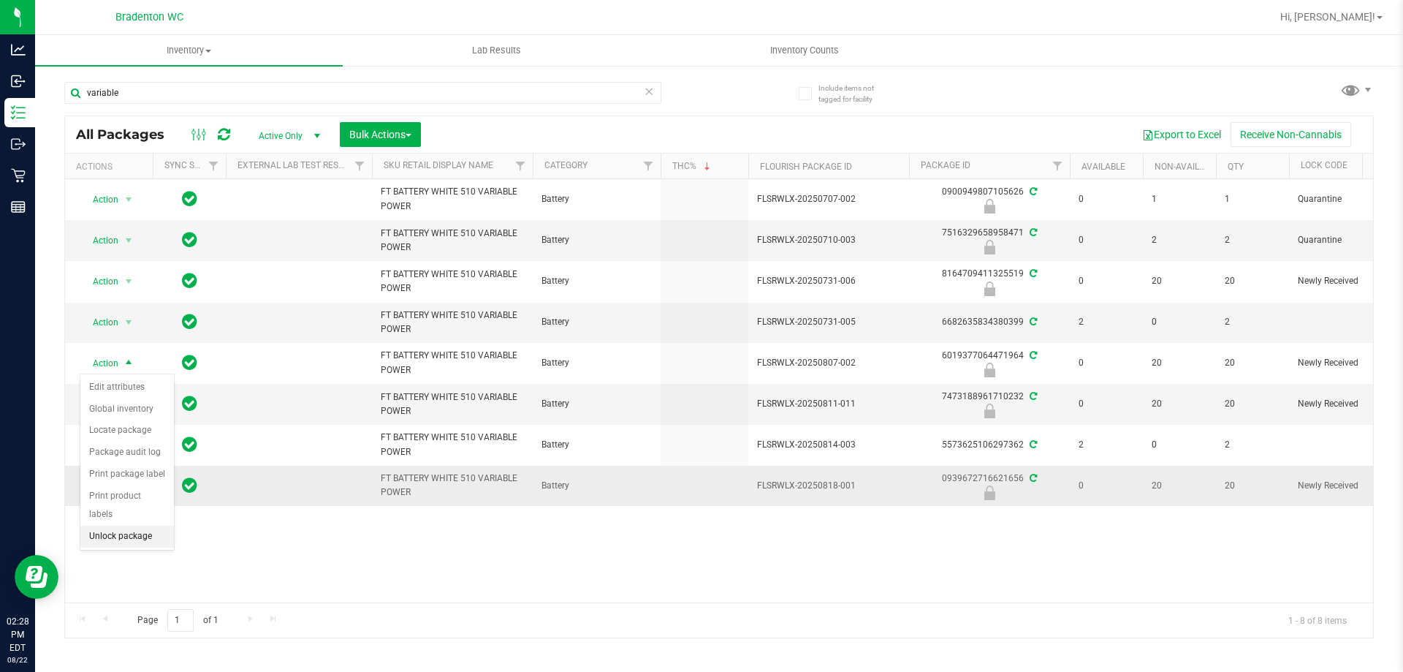
click at [151, 525] on li "Unlock package" at bounding box center [127, 536] width 94 height 22
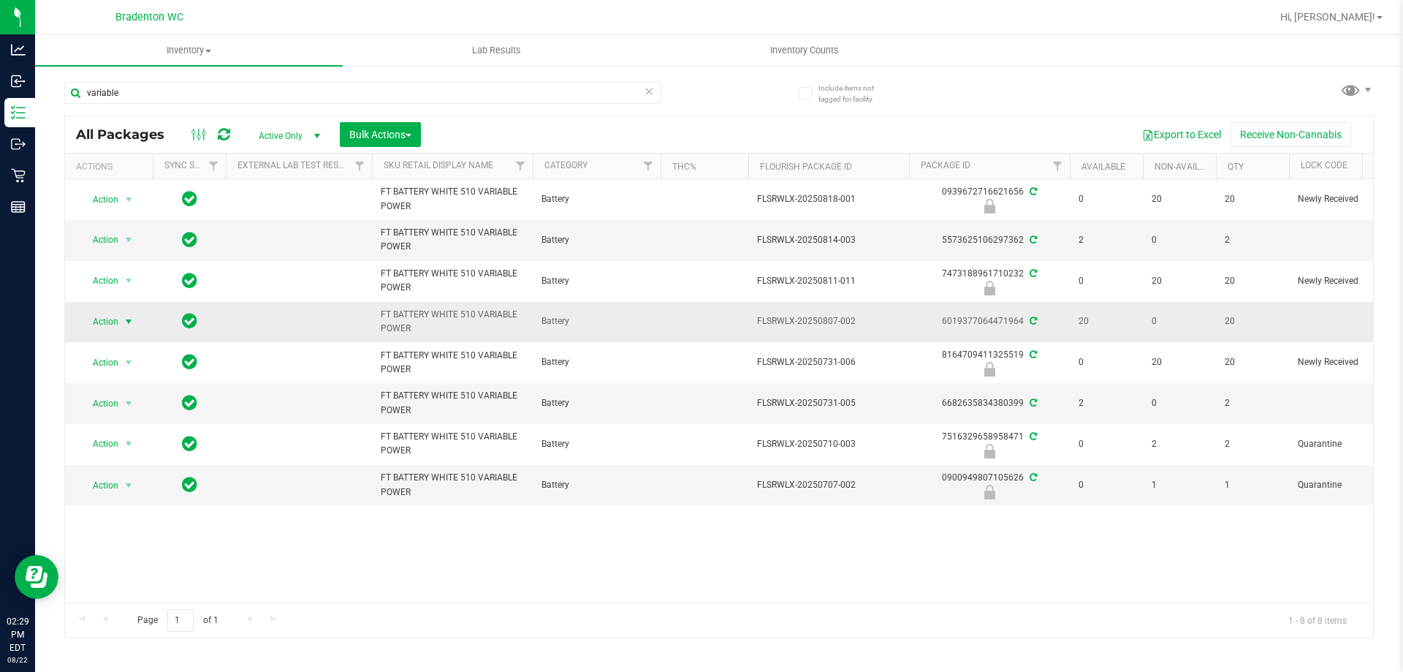
click at [117, 322] on span "Action" at bounding box center [99, 321] width 39 height 20
click at [140, 460] on li "Lock package" at bounding box center [136, 455] width 113 height 22
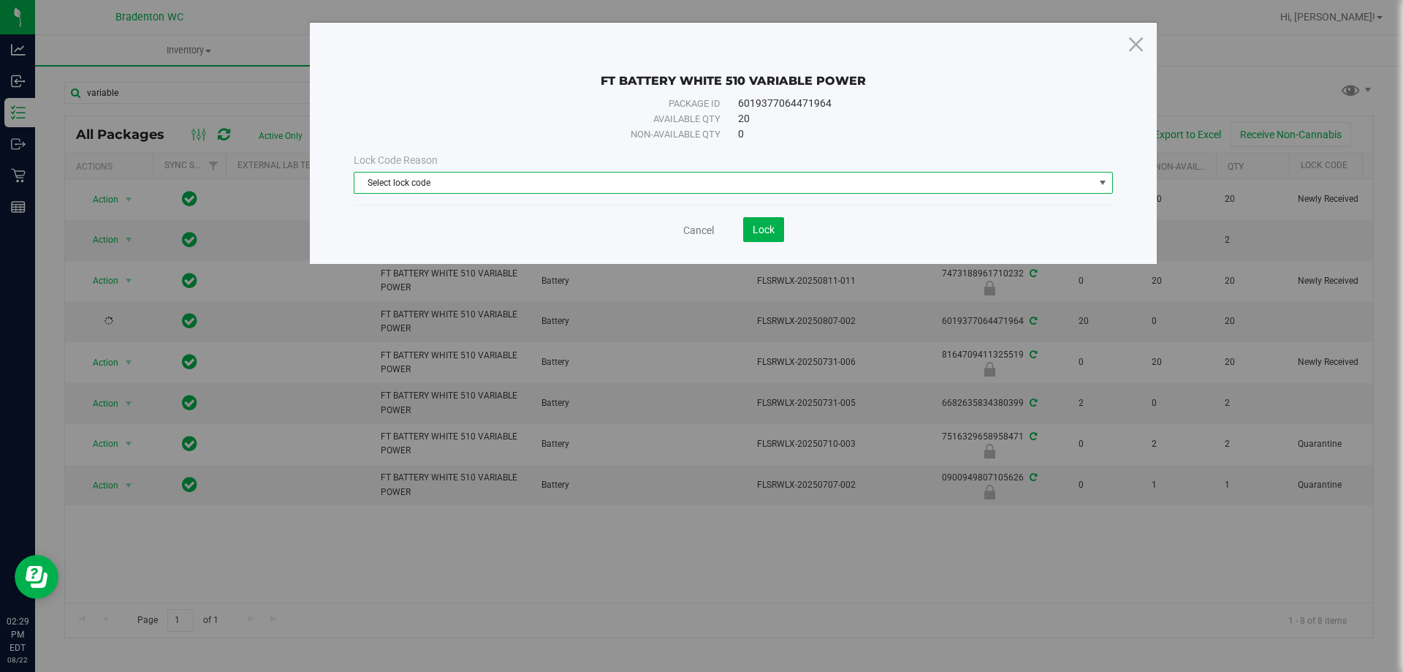
click at [625, 191] on span "Select lock code" at bounding box center [724, 182] width 740 height 20
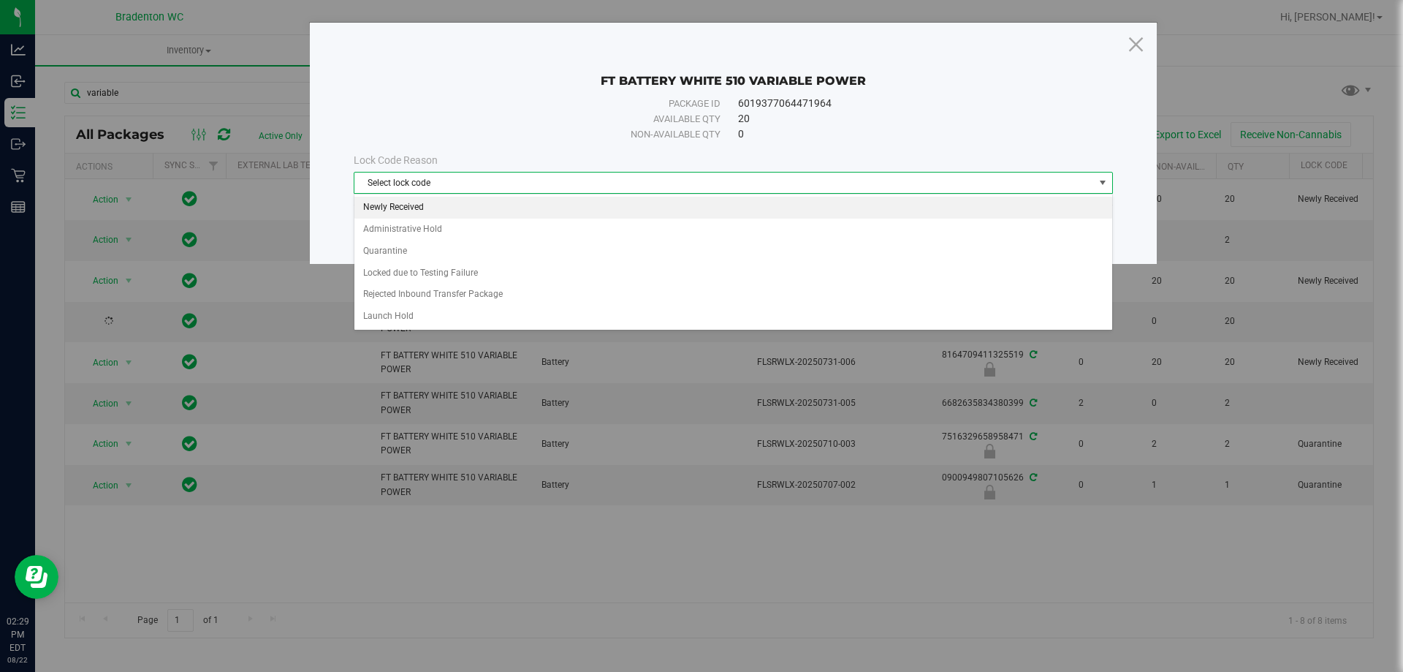
click at [491, 208] on li "Newly Received" at bounding box center [733, 208] width 758 height 22
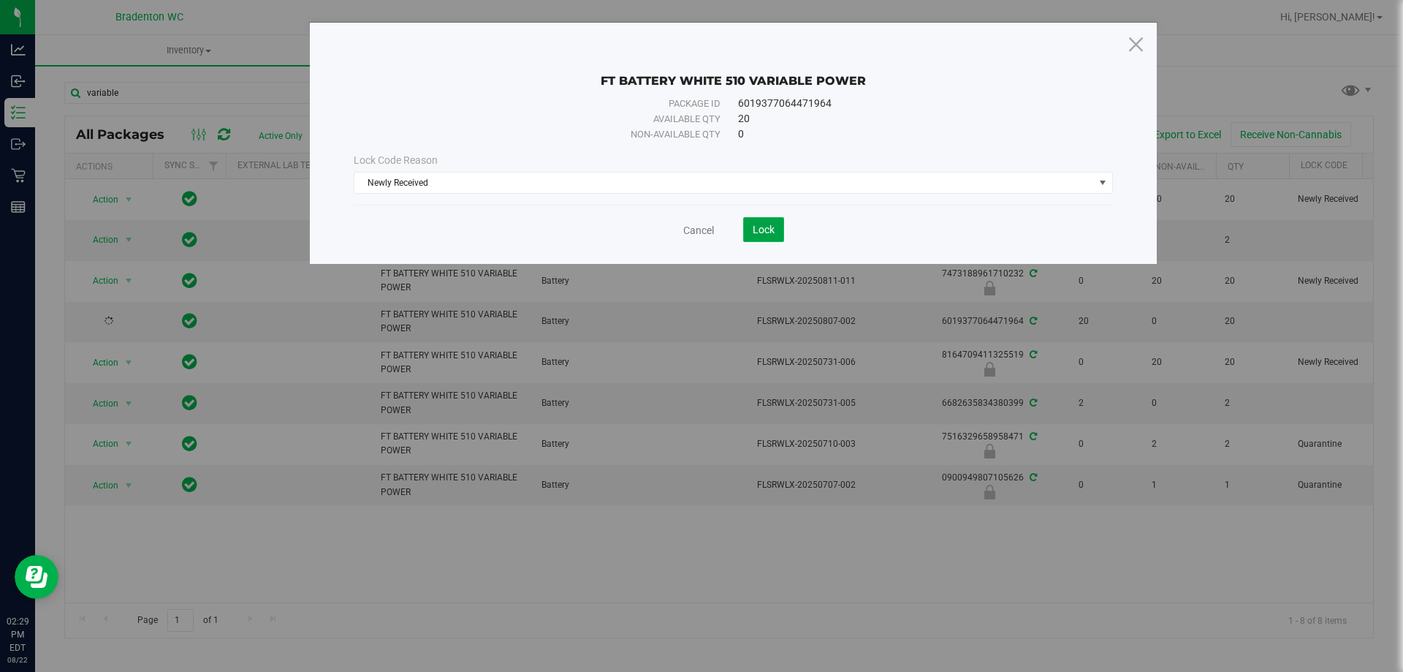
click at [770, 227] on span "Lock" at bounding box center [764, 230] width 22 height 12
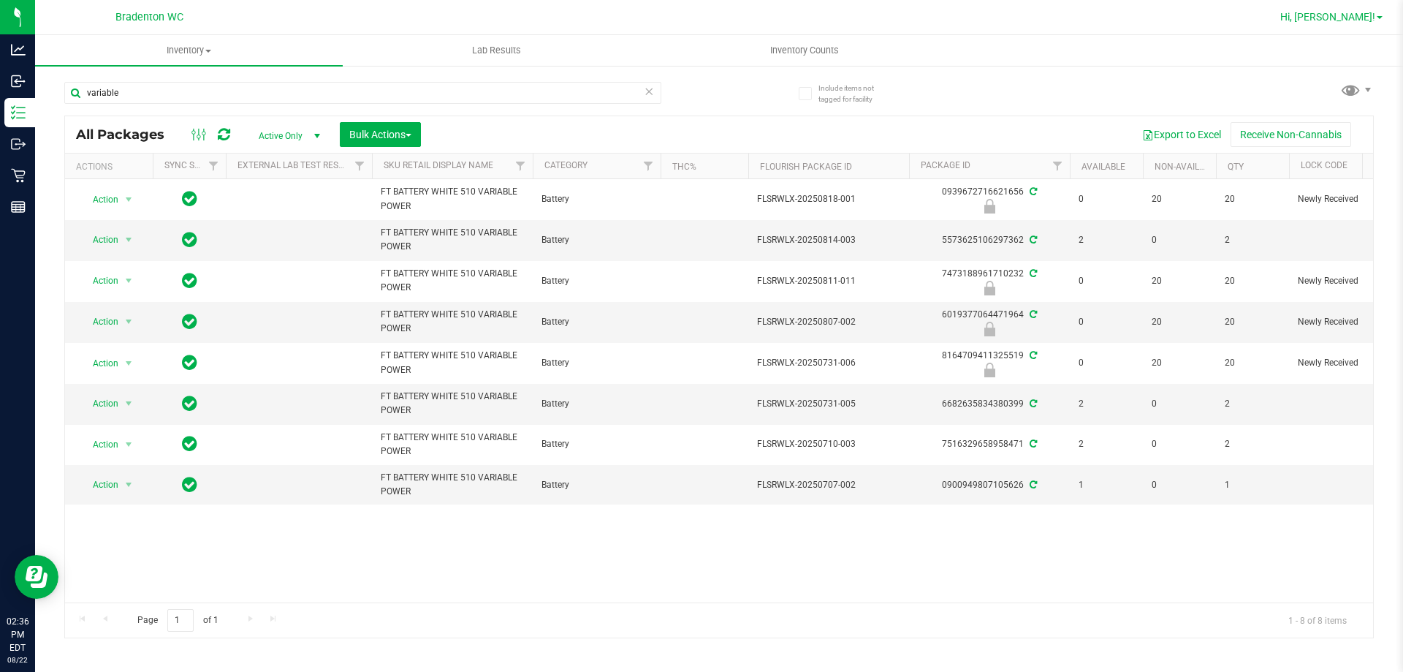
click at [1350, 16] on span "Hi, [PERSON_NAME]!" at bounding box center [1327, 17] width 95 height 12
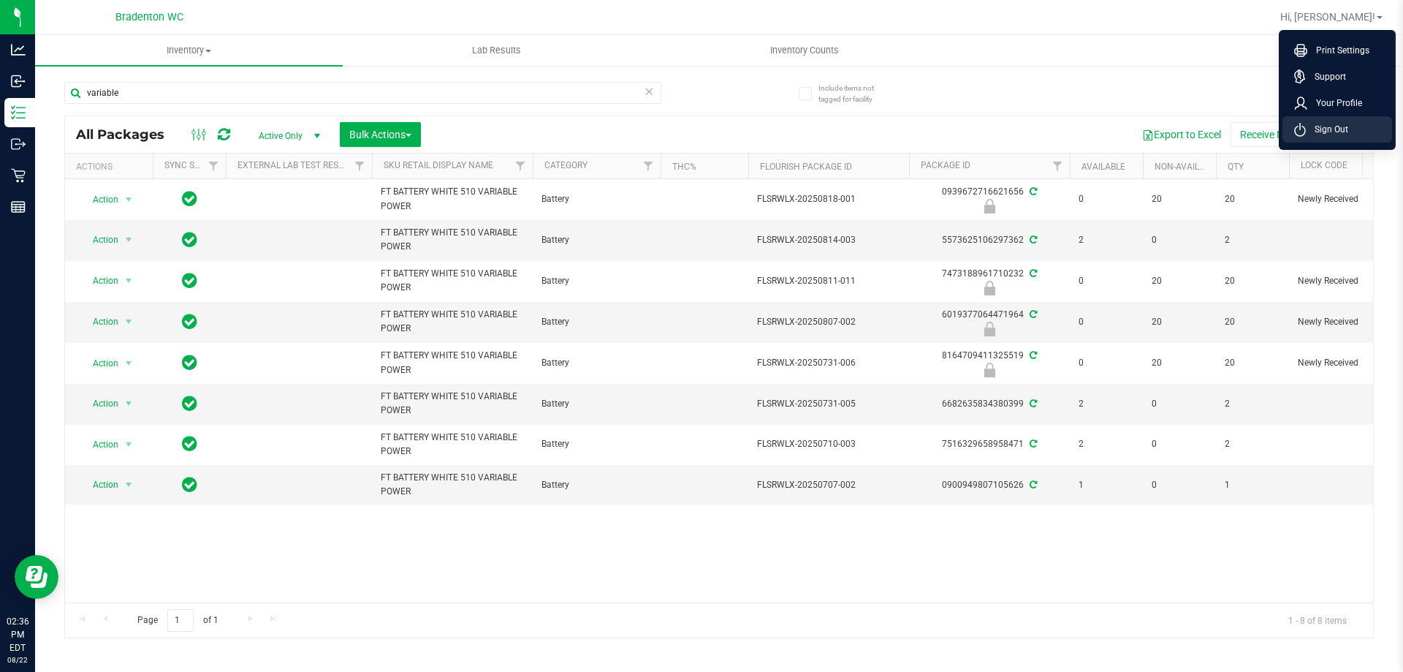
click at [1343, 121] on li "Sign Out" at bounding box center [1338, 129] width 110 height 26
